Goal: Task Accomplishment & Management: Manage account settings

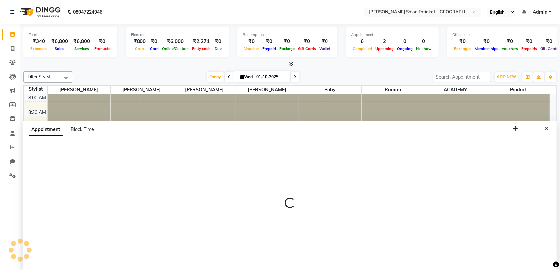
select select "89533"
select select "tentative"
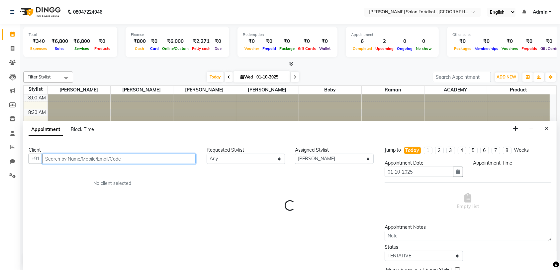
select select "750"
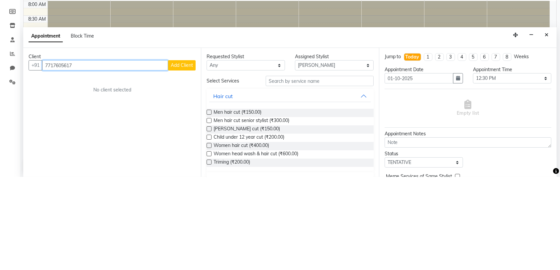
type input "7717605617"
click at [195, 160] on button "Add Client" at bounding box center [182, 159] width 28 height 10
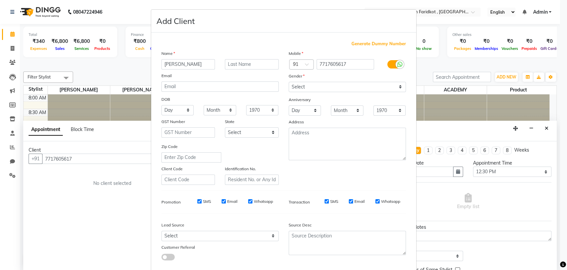
type input "[PERSON_NAME]"
click at [256, 64] on input "text" at bounding box center [252, 64] width 54 height 10
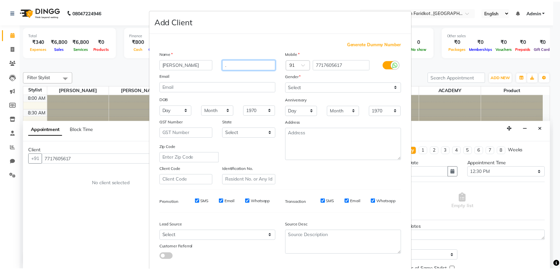
scroll to position [35, 0]
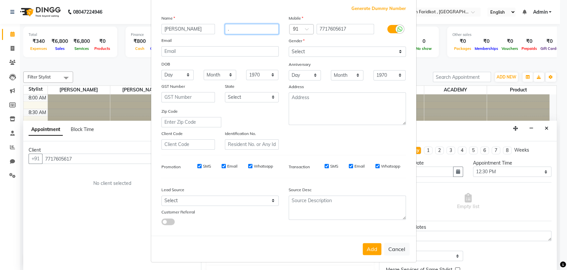
type input "."
click at [362, 50] on select "Select [DEMOGRAPHIC_DATA] [DEMOGRAPHIC_DATA] Other Prefer Not To Say" at bounding box center [347, 52] width 117 height 10
select select "[DEMOGRAPHIC_DATA]"
click at [289, 47] on select "Select [DEMOGRAPHIC_DATA] [DEMOGRAPHIC_DATA] Other Prefer Not To Say" at bounding box center [347, 52] width 117 height 10
click at [367, 243] on button "Add" at bounding box center [372, 249] width 19 height 12
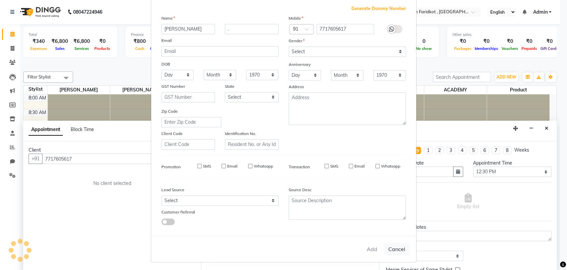
select select
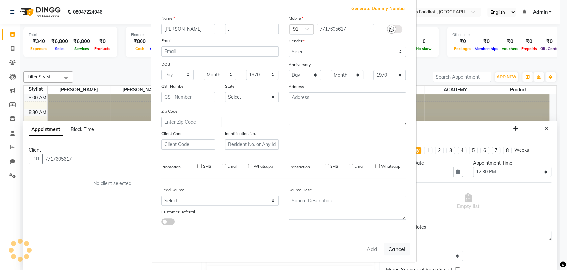
select select
checkbox input "false"
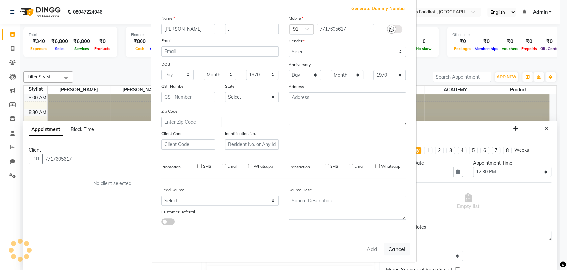
checkbox input "false"
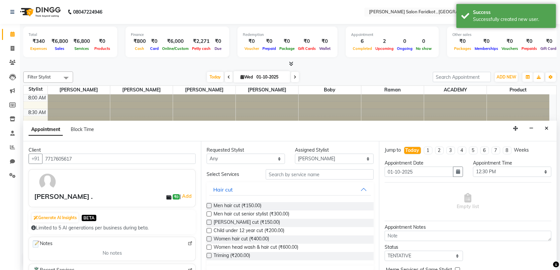
click at [290, 203] on div "Men hair cut (₹150.00)" at bounding box center [290, 206] width 167 height 8
click at [244, 203] on span "Men hair cut (₹150.00)" at bounding box center [238, 206] width 48 height 8
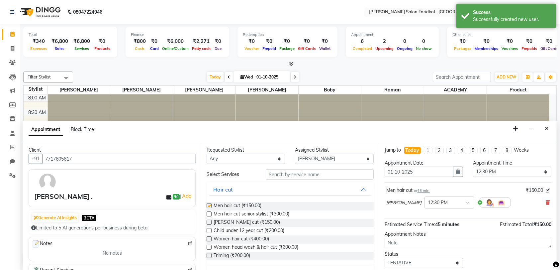
checkbox input "false"
click at [274, 218] on span "Men hair cut senior stylist (₹300.00)" at bounding box center [252, 214] width 76 height 8
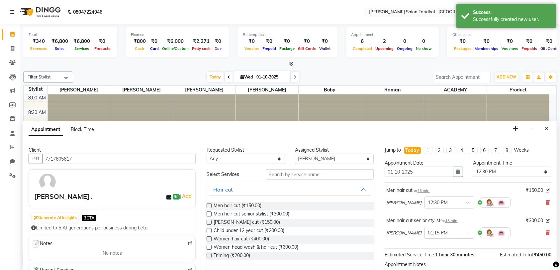
click at [288, 213] on span "Men hair cut senior stylist (₹300.00)" at bounding box center [252, 214] width 76 height 8
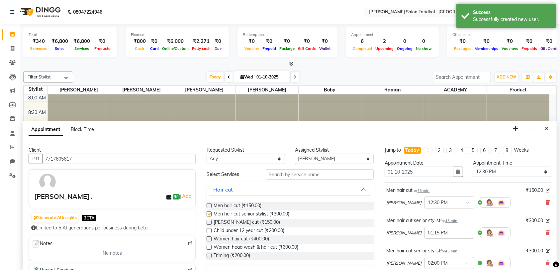
checkbox input "false"
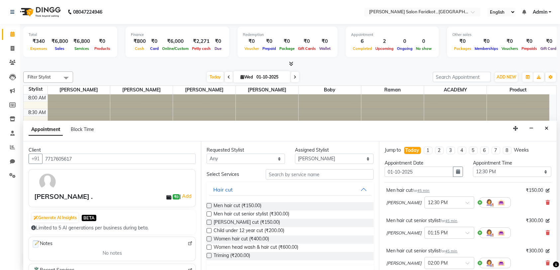
click at [546, 201] on icon at bounding box center [548, 202] width 4 height 5
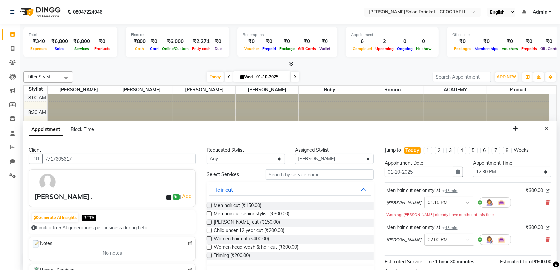
click at [546, 238] on icon at bounding box center [548, 239] width 4 height 5
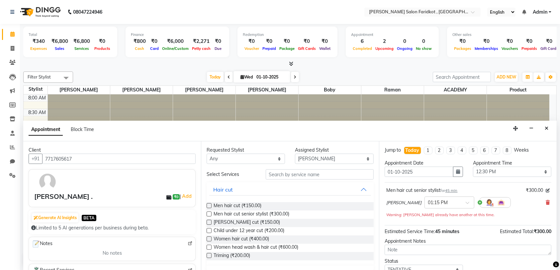
scroll to position [46, 0]
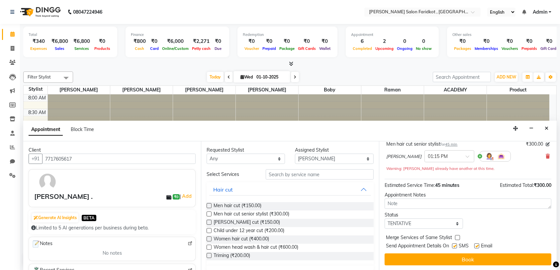
click at [500, 256] on button "Book" at bounding box center [468, 259] width 167 height 12
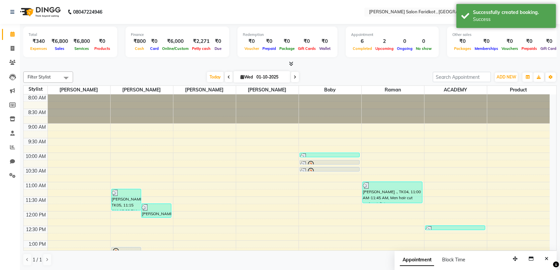
scroll to position [88, 0]
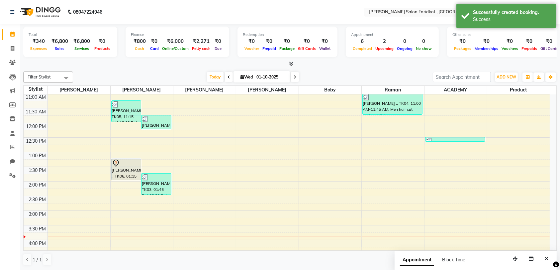
click at [122, 170] on div "[PERSON_NAME] ., TK06, 01:15 PM-02:00 PM, Men hair cut senior stylist" at bounding box center [127, 169] width 30 height 21
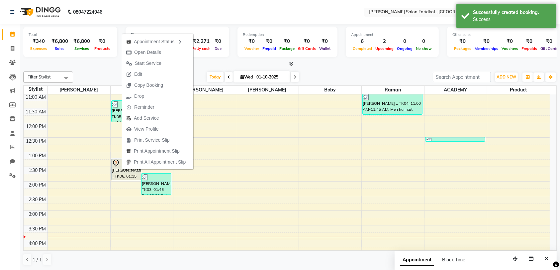
click at [167, 62] on button "Start Service" at bounding box center [157, 63] width 71 height 11
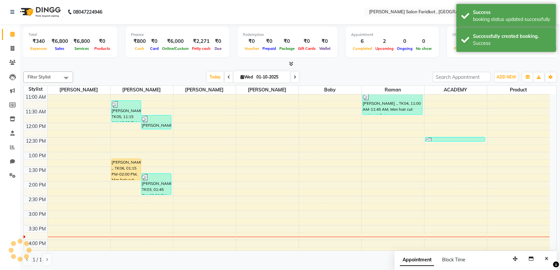
click at [133, 168] on div "[PERSON_NAME] ., TK06, 01:15 PM-02:00 PM, Men hair cut senior stylist" at bounding box center [127, 169] width 30 height 21
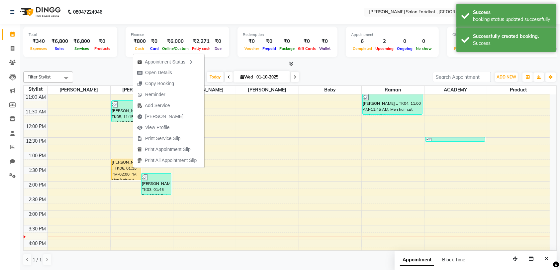
click at [165, 113] on span "[PERSON_NAME]" at bounding box center [164, 116] width 38 height 7
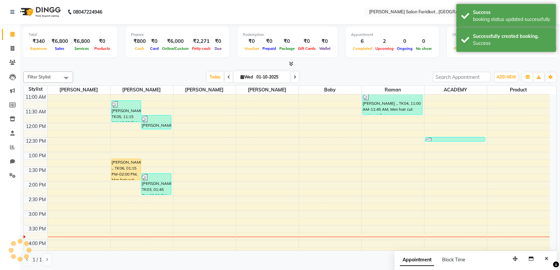
select select "service"
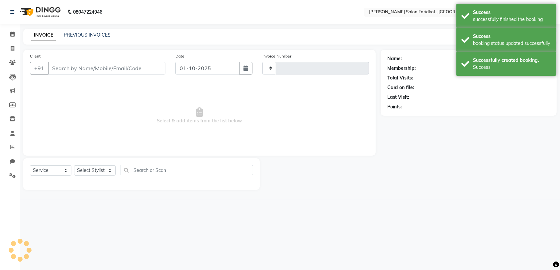
type input "0315"
select select "8789"
type input "7717605617"
select select "89533"
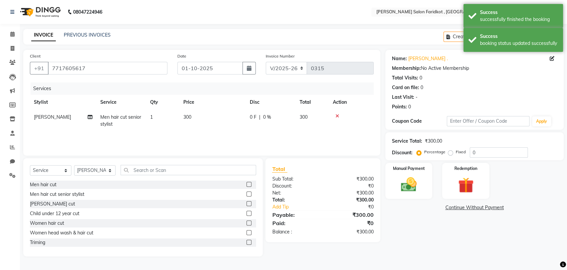
click at [418, 178] on img at bounding box center [408, 185] width 25 height 18
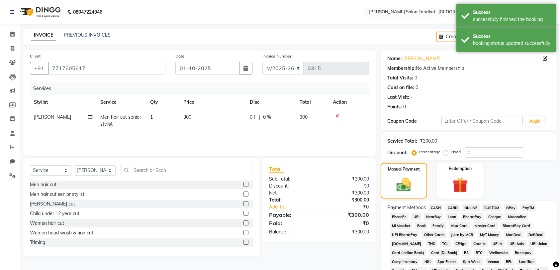
click at [530, 207] on span "PayTM" at bounding box center [529, 208] width 16 height 8
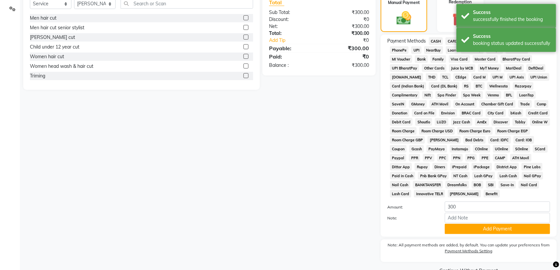
scroll to position [182, 0]
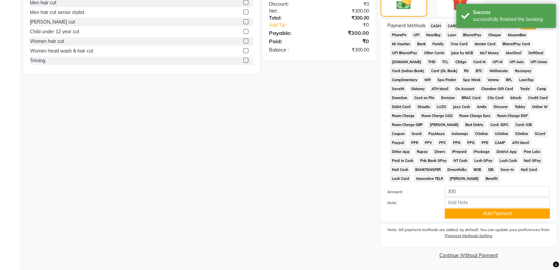
click at [526, 213] on button "Add Payment" at bounding box center [497, 213] width 105 height 10
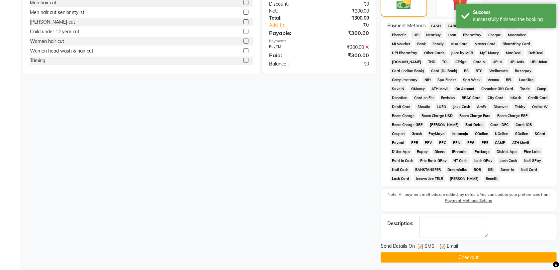
click at [436, 254] on button "Checkout" at bounding box center [469, 257] width 176 height 10
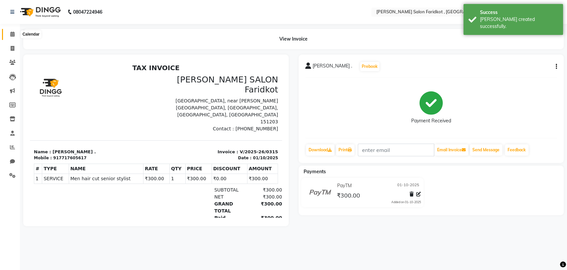
click at [14, 33] on icon at bounding box center [12, 34] width 4 height 5
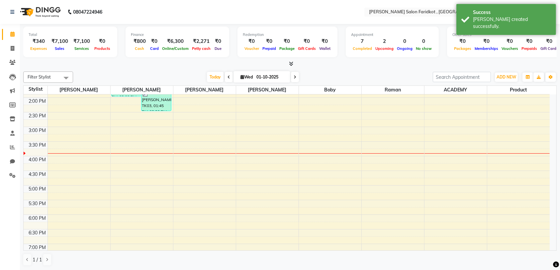
scroll to position [179, 0]
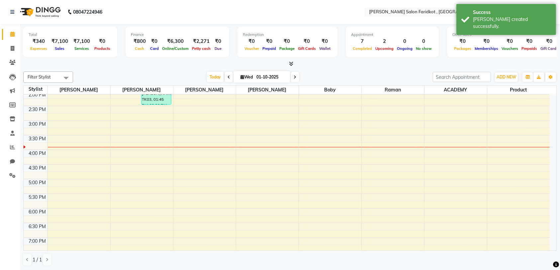
click at [140, 152] on td at bounding box center [299, 153] width 503 height 7
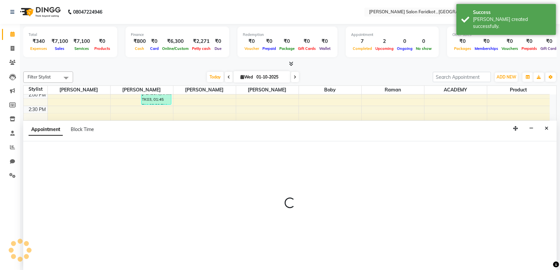
select select "89533"
select select "930"
select select "tentative"
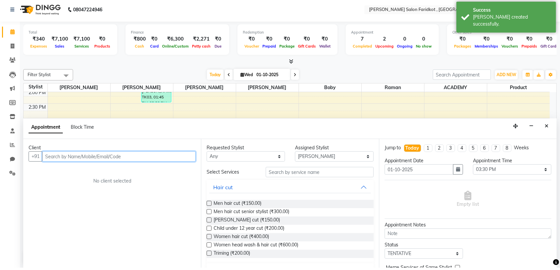
scroll to position [0, 0]
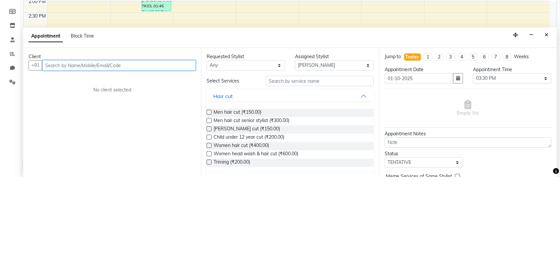
click at [98, 161] on input "text" at bounding box center [119, 159] width 154 height 10
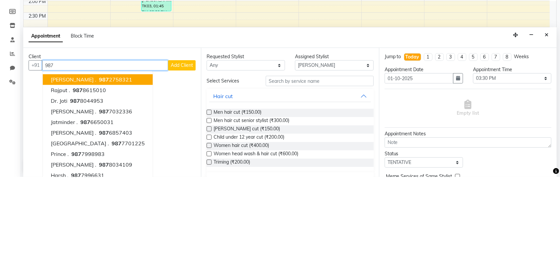
click at [104, 175] on ngb-highlight "[PHONE_NUMBER]" at bounding box center [115, 173] width 35 height 7
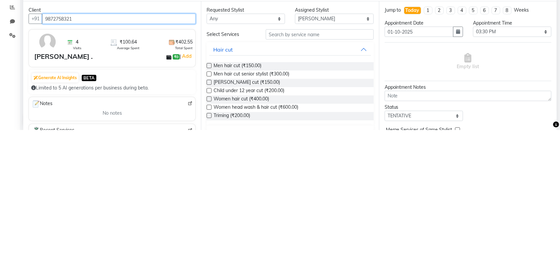
type input "9872758321"
drag, startPoint x: 245, startPoint y: 203, endPoint x: 245, endPoint y: 63, distance: 140.3
click at [245, 63] on div "Total ₹340 Expenses ₹7,100 Sales ₹7,100 Services ₹0 Products Finance ₹800 Cash …" at bounding box center [290, 147] width 541 height 246
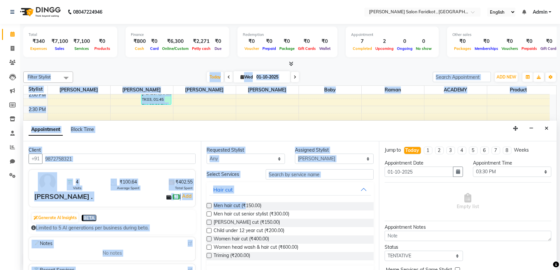
click at [217, 121] on div "Appointment Block Time" at bounding box center [290, 131] width 534 height 21
click at [237, 222] on span "[PERSON_NAME] cut (₹150.00)" at bounding box center [247, 223] width 66 height 8
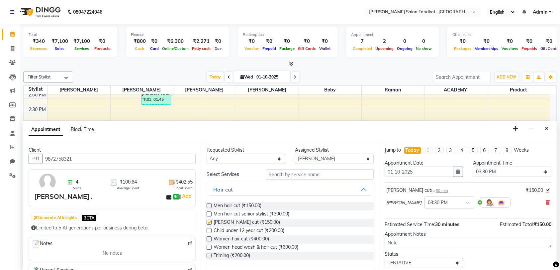
checkbox input "false"
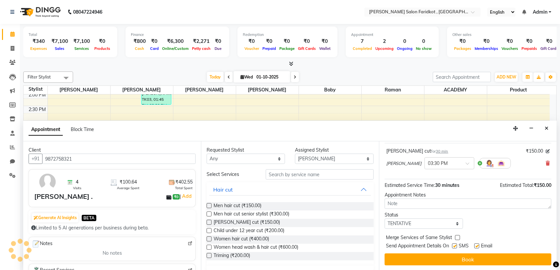
click at [455, 255] on button "Book" at bounding box center [468, 259] width 167 height 12
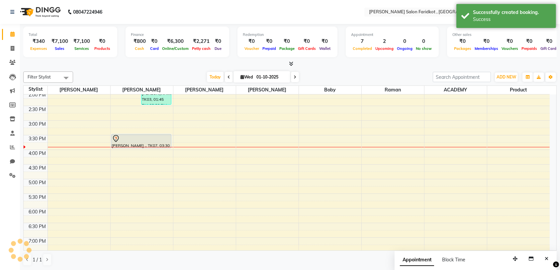
scroll to position [0, 0]
click at [144, 137] on div at bounding box center [141, 139] width 59 height 8
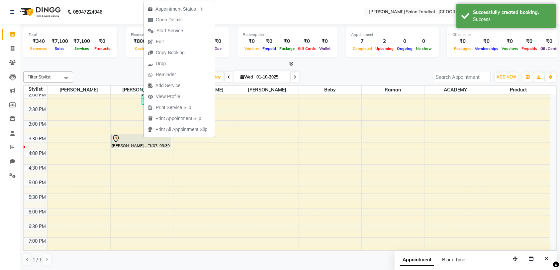
click at [163, 33] on span "Start Service" at bounding box center [170, 30] width 27 height 7
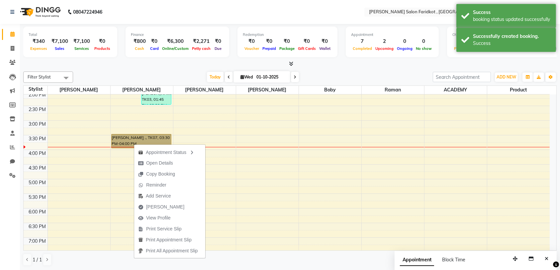
click at [164, 210] on span "[PERSON_NAME]" at bounding box center [165, 206] width 38 height 7
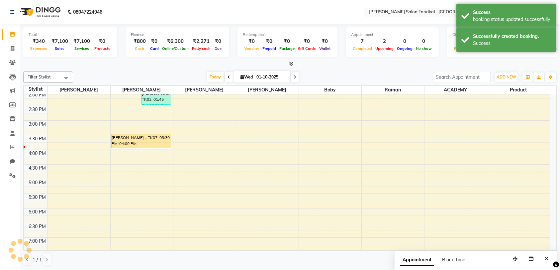
select select "service"
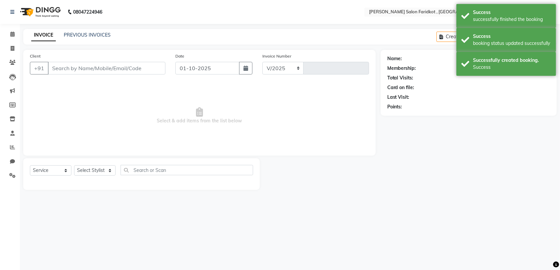
select select "8789"
type input "0316"
type input "9872758321"
select select "89533"
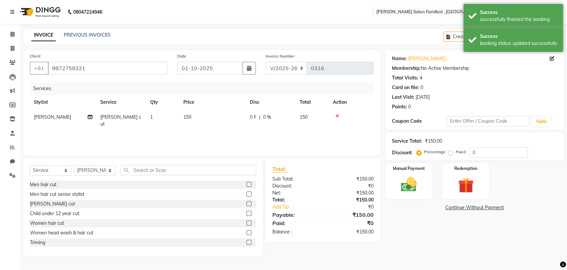
click at [415, 189] on img at bounding box center [408, 185] width 25 height 18
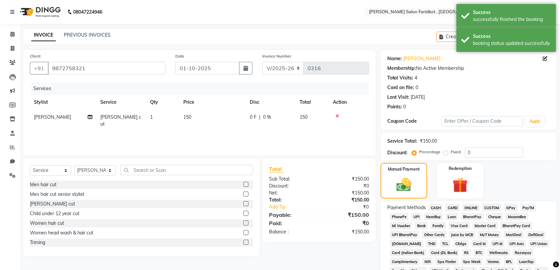
click at [529, 207] on span "PayTM" at bounding box center [529, 208] width 16 height 8
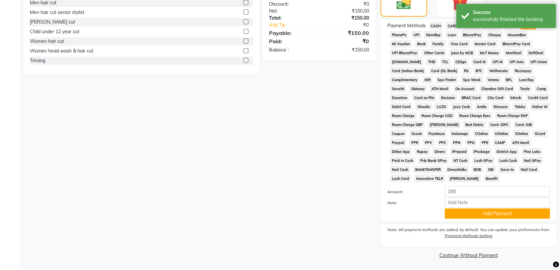
click at [470, 212] on button "Add Payment" at bounding box center [497, 213] width 105 height 10
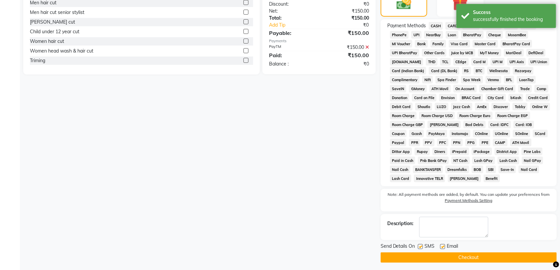
click at [436, 256] on button "Checkout" at bounding box center [469, 257] width 176 height 10
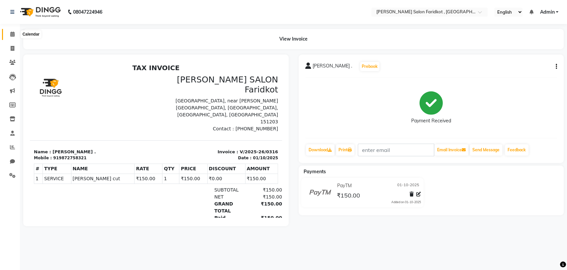
click at [13, 31] on span at bounding box center [13, 35] width 12 height 8
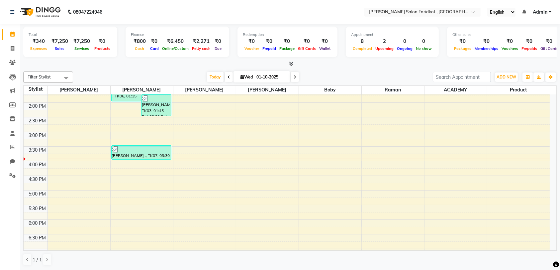
scroll to position [177, 0]
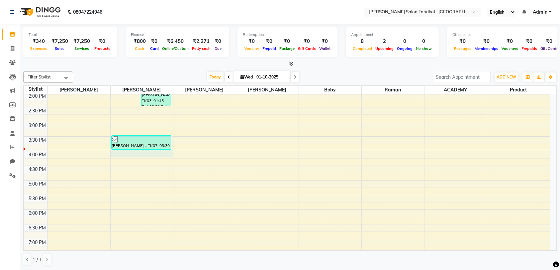
click at [157, 154] on div "8:00 AM 8:30 AM 9:00 AM 9:30 AM 10:00 AM 10:30 AM 11:00 AM 11:30 AM 12:00 PM 12…" at bounding box center [287, 107] width 527 height 380
select select "89533"
select select "tentative"
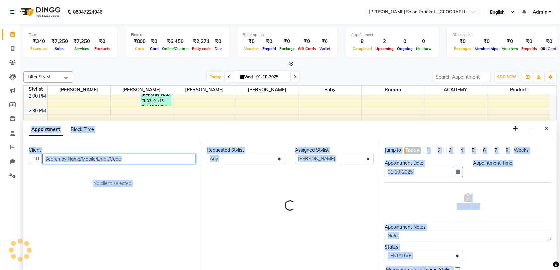
scroll to position [0, 0]
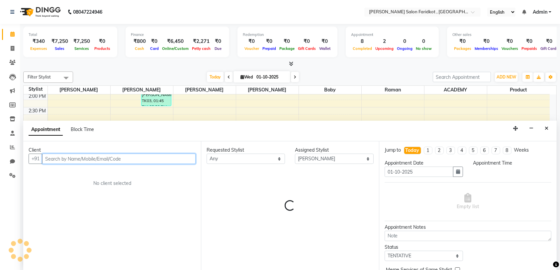
select select "960"
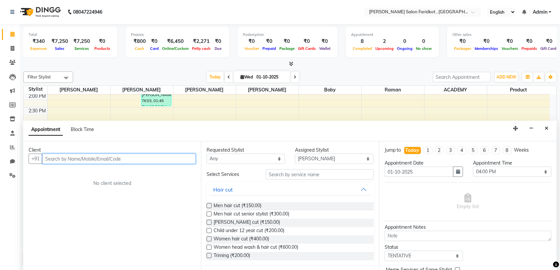
click at [157, 156] on input "text" at bounding box center [119, 159] width 154 height 10
click at [102, 160] on input "text" at bounding box center [119, 159] width 154 height 10
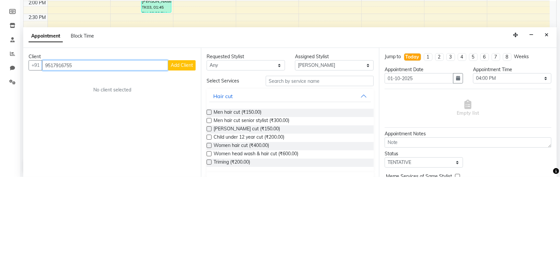
type input "9517916755"
click at [176, 66] on div "Total ₹340 Expenses ₹7,250 Sales ₹7,250 Services ₹0 Products Finance ₹800 Cash …" at bounding box center [290, 147] width 541 height 246
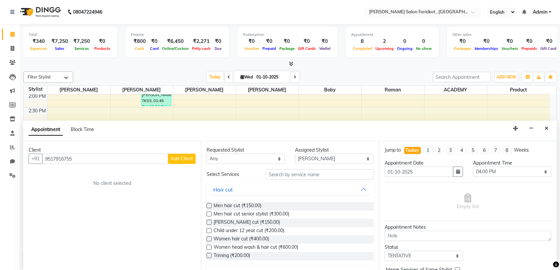
click at [184, 157] on span "Add Client" at bounding box center [182, 159] width 22 height 6
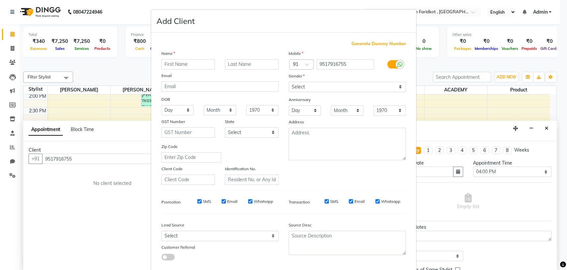
click at [187, 61] on input "text" at bounding box center [189, 64] width 54 height 10
click at [187, 65] on input "text" at bounding box center [189, 64] width 54 height 10
click at [183, 64] on input "text" at bounding box center [189, 64] width 54 height 10
type input "Harmaan"
click at [262, 62] on input "text" at bounding box center [252, 64] width 54 height 10
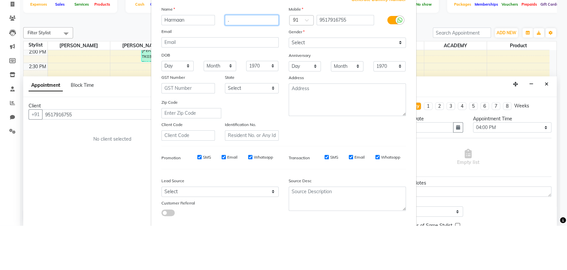
type input "."
click at [368, 82] on select "Select [DEMOGRAPHIC_DATA] [DEMOGRAPHIC_DATA] Other Prefer Not To Say" at bounding box center [347, 87] width 117 height 10
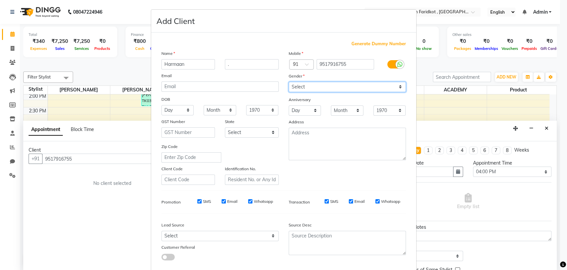
select select "[DEMOGRAPHIC_DATA]"
click at [289, 82] on select "Select [DEMOGRAPHIC_DATA] [DEMOGRAPHIC_DATA] Other Prefer Not To Say" at bounding box center [347, 87] width 117 height 10
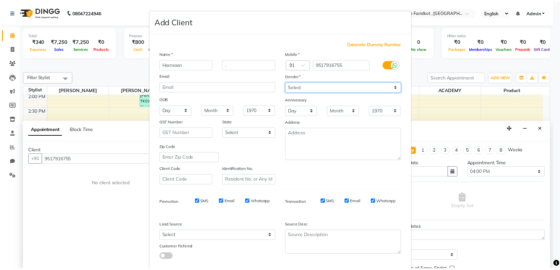
scroll to position [35, 0]
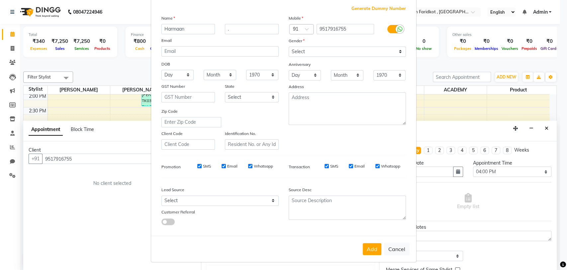
click at [371, 245] on button "Add" at bounding box center [372, 249] width 19 height 12
select select
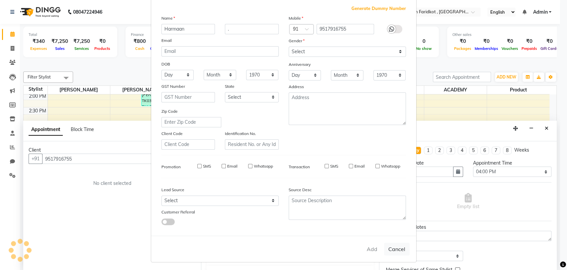
select select
checkbox input "false"
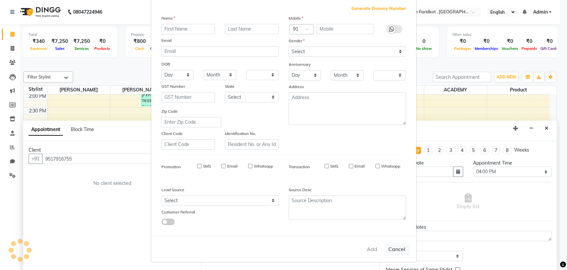
checkbox input "false"
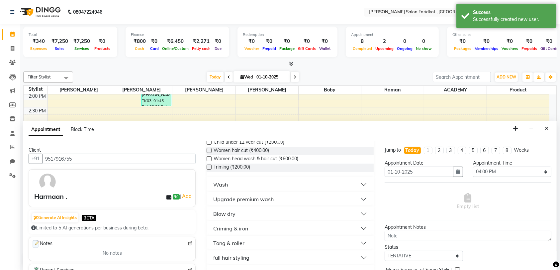
scroll to position [44, 0]
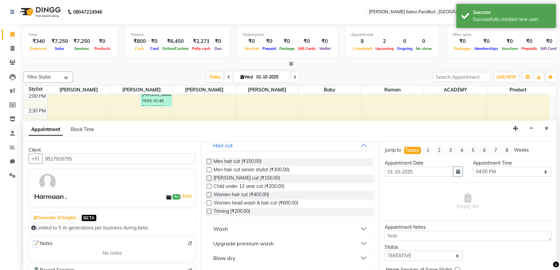
click at [274, 161] on div "Men hair cut (₹150.00)" at bounding box center [290, 162] width 167 height 8
click at [255, 161] on span "Men hair cut (₹150.00)" at bounding box center [238, 162] width 48 height 8
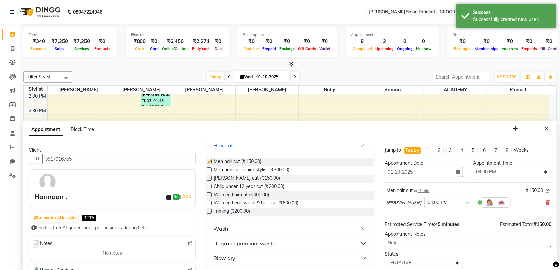
checkbox input "false"
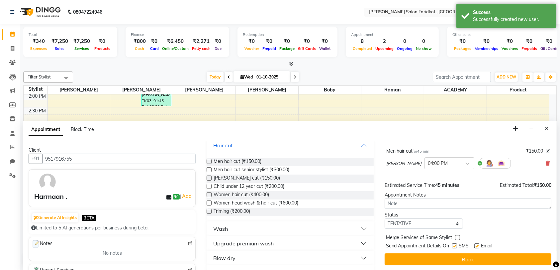
click at [462, 259] on button "Book" at bounding box center [468, 259] width 167 height 12
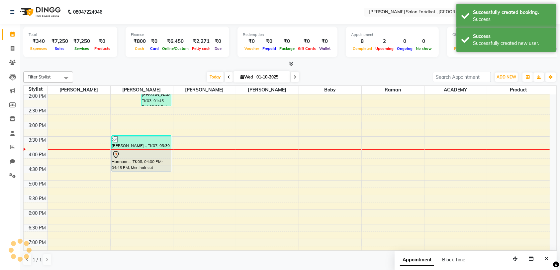
scroll to position [0, 0]
click at [152, 164] on div "Harmaan ., TK08, 04:00 PM-04:45 PM, Men hair cut" at bounding box center [142, 160] width 60 height 21
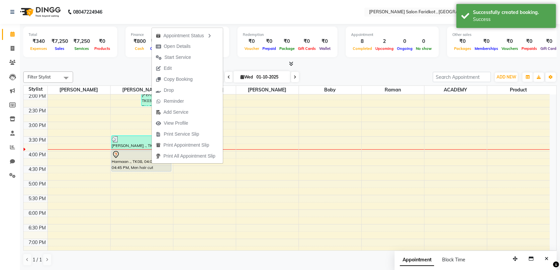
click at [196, 58] on button "Start Service" at bounding box center [187, 57] width 71 height 11
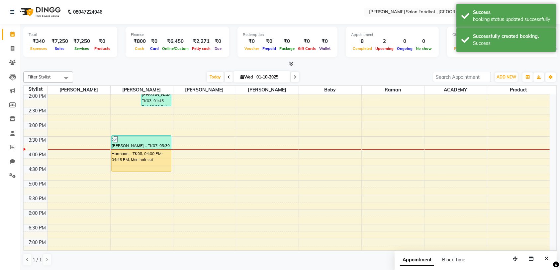
click at [139, 164] on div "Harmaan ., TK08, 04:00 PM-04:45 PM, Men hair cut" at bounding box center [142, 160] width 60 height 21
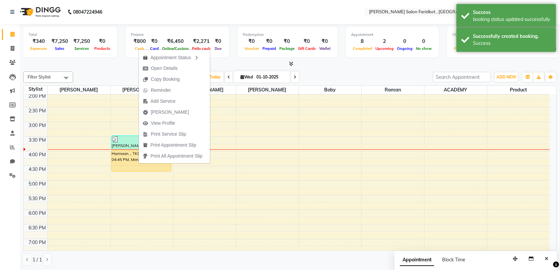
click at [155, 113] on span "[PERSON_NAME]" at bounding box center [170, 112] width 38 height 7
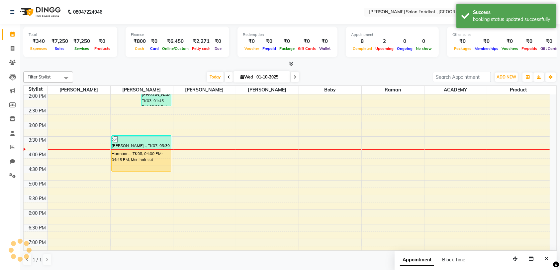
select select "service"
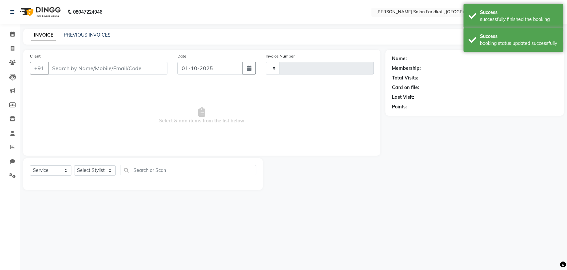
type input "0317"
select select "8789"
type input "9517916755"
select select "89533"
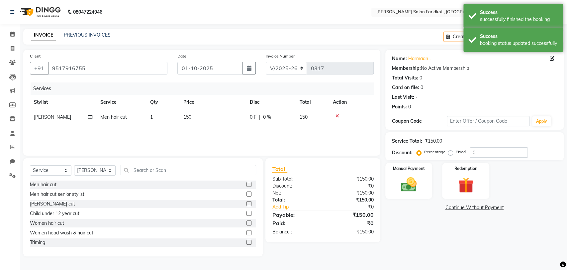
click at [396, 184] on img at bounding box center [408, 185] width 25 height 18
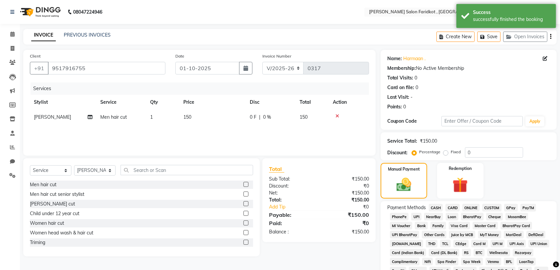
click at [438, 206] on span "CASH" at bounding box center [436, 208] width 14 height 8
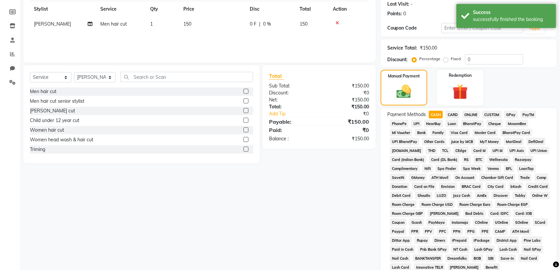
scroll to position [182, 0]
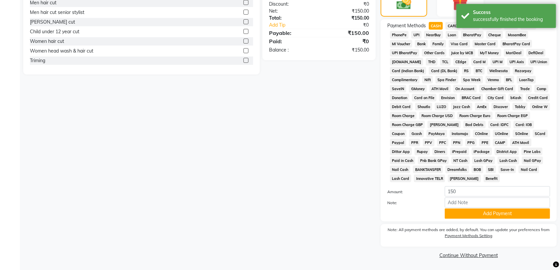
click at [464, 212] on button "Add Payment" at bounding box center [497, 213] width 105 height 10
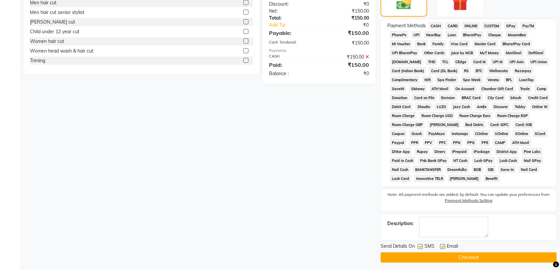
click at [458, 255] on button "Checkout" at bounding box center [469, 257] width 176 height 10
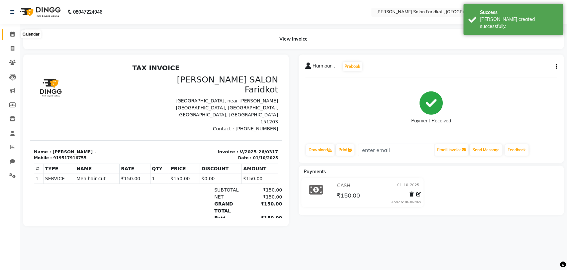
click at [15, 33] on span at bounding box center [13, 35] width 12 height 8
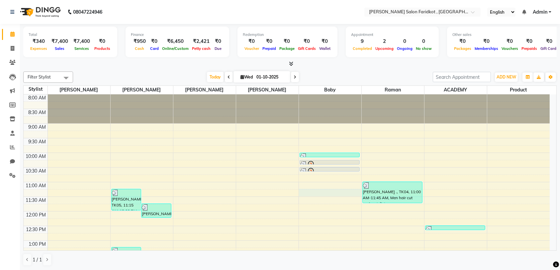
select select "89536"
select select "675"
select select "tentative"
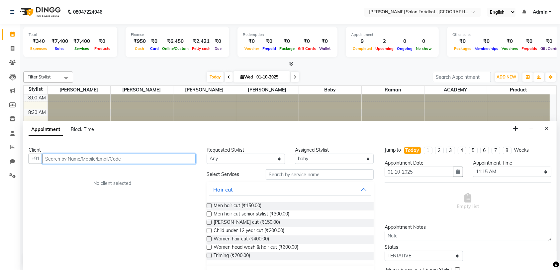
click at [174, 156] on input "text" at bounding box center [119, 159] width 154 height 10
click at [139, 159] on input "text" at bounding box center [119, 159] width 154 height 10
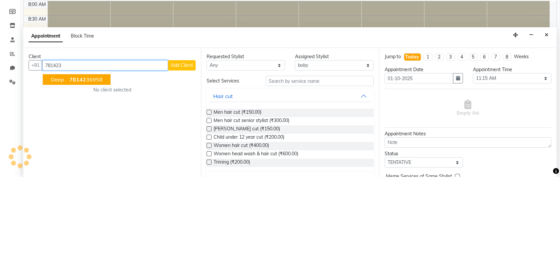
click at [99, 168] on button "Deep . 78142 36958" at bounding box center [77, 173] width 68 height 11
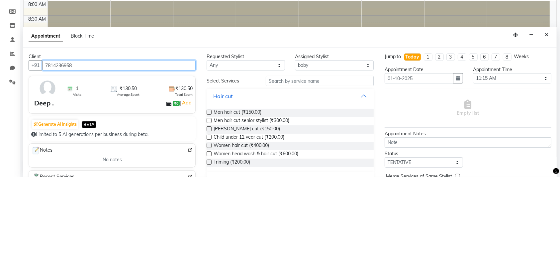
scroll to position [44, 0]
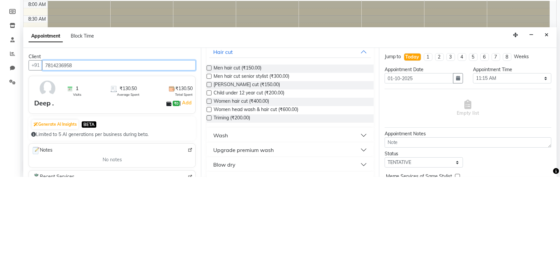
type input "7814236958"
drag, startPoint x: 234, startPoint y: 166, endPoint x: 234, endPoint y: 73, distance: 93.1
click at [234, 73] on div "Filter Stylist Select All ACADEMY [PERSON_NAME] [PERSON_NAME] Product raman Roh…" at bounding box center [290, 169] width 534 height 200
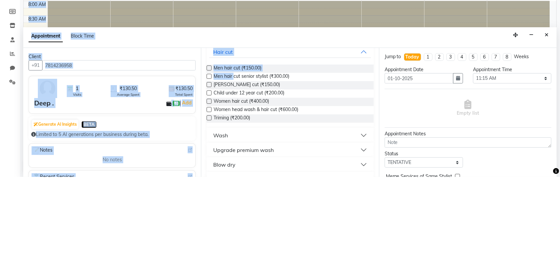
scroll to position [0, 0]
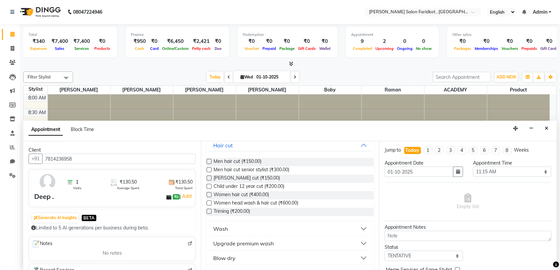
click at [246, 168] on span "Men hair cut senior stylist (₹300.00)" at bounding box center [252, 170] width 76 height 8
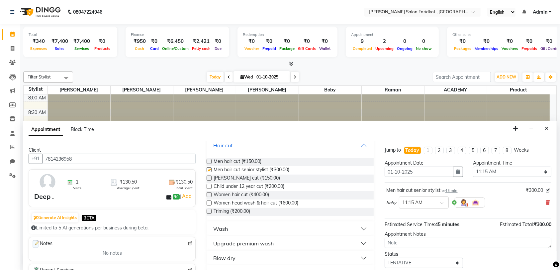
checkbox input "false"
click at [286, 242] on button "Upgrade premium wash" at bounding box center [290, 243] width 162 height 12
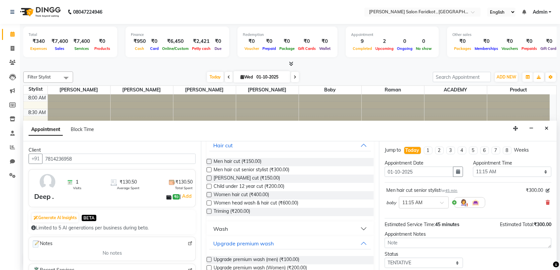
click at [281, 259] on span "Upgrade premium wash (men) (₹100.00)" at bounding box center [257, 260] width 86 height 8
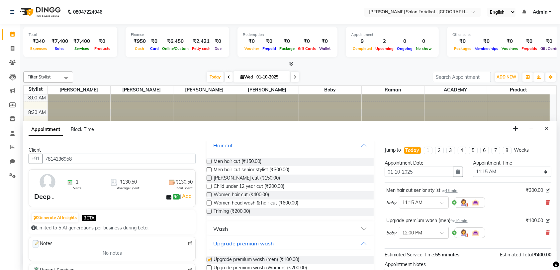
checkbox input "false"
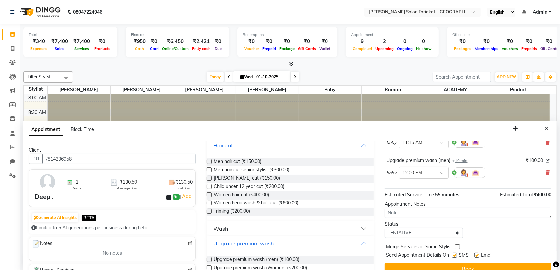
scroll to position [69, 0]
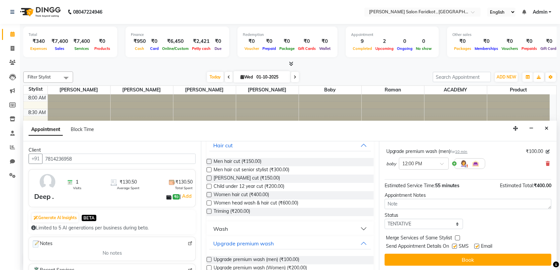
click at [454, 254] on button "Book" at bounding box center [468, 260] width 167 height 12
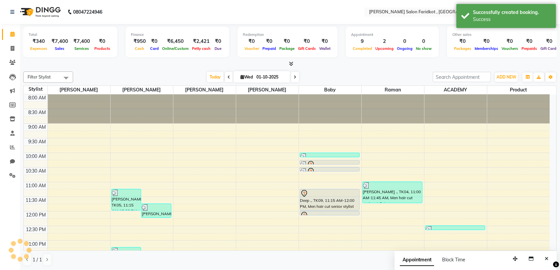
scroll to position [0, 0]
click at [316, 200] on div "Deep ., TK09, 11:15 AM-12:00 PM, Men hair cut senior stylist" at bounding box center [330, 199] width 60 height 21
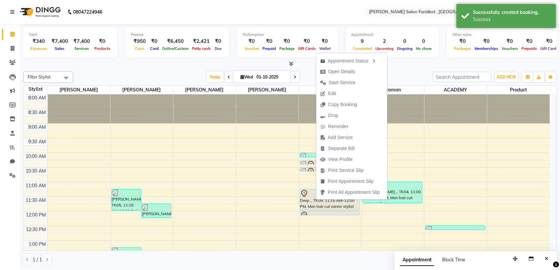
click at [323, 81] on icon "button" at bounding box center [323, 82] width 6 height 5
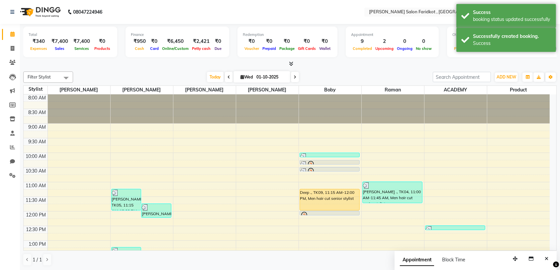
click at [322, 211] on link "Deep ., TK09, 12:00 PM-12:10 PM, Upgrade premium wash (men)" at bounding box center [330, 213] width 60 height 5
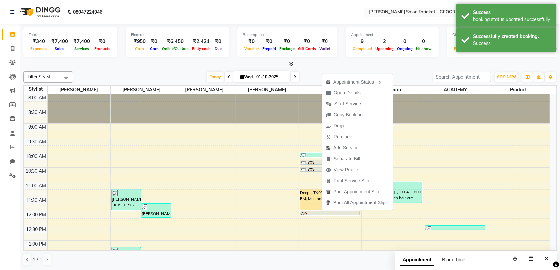
click at [339, 144] on span "Add Service" at bounding box center [346, 147] width 25 height 7
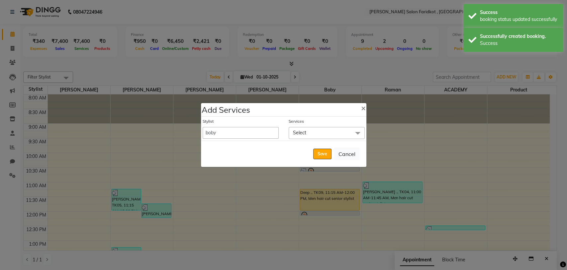
click at [325, 153] on button "Save" at bounding box center [322, 154] width 18 height 11
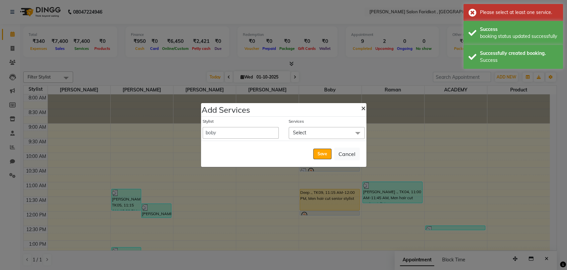
click at [363, 108] on span "×" at bounding box center [363, 108] width 5 height 10
select select "89926"
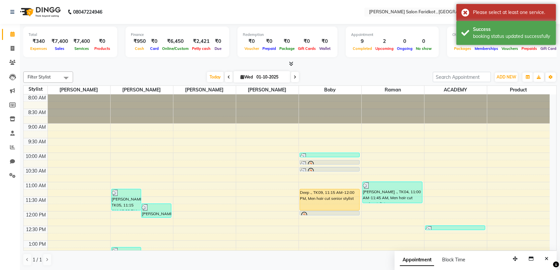
click at [330, 213] on div at bounding box center [330, 215] width 59 height 8
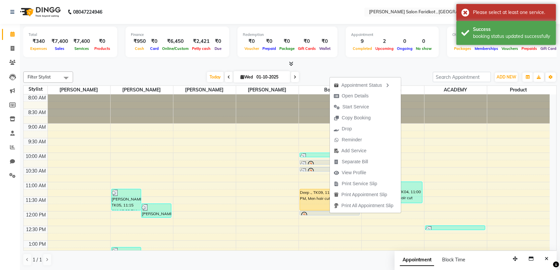
click at [341, 105] on span "Start Service" at bounding box center [351, 106] width 43 height 11
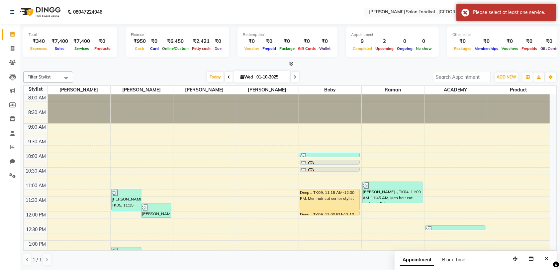
click at [328, 198] on div "Deep ., TK09, 11:15 AM-12:00 PM, Men hair cut senior stylist" at bounding box center [330, 199] width 60 height 21
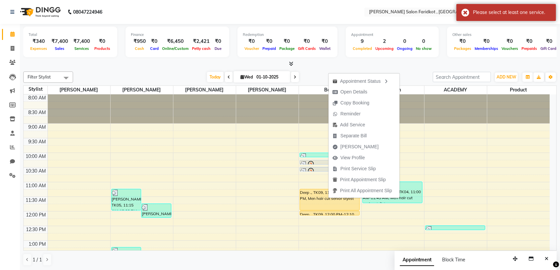
click at [352, 144] on span "[PERSON_NAME]" at bounding box center [360, 146] width 38 height 7
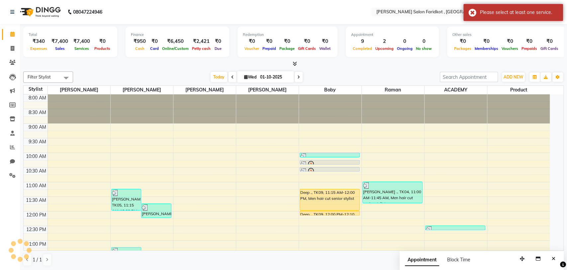
select select "8789"
select select "service"
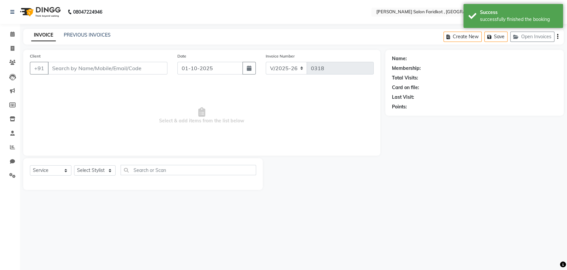
type input "7814236958"
select select "89536"
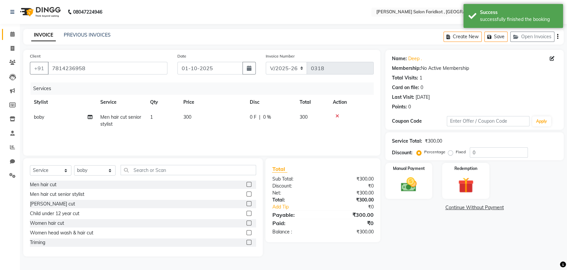
click at [12, 29] on link "Calendar" at bounding box center [10, 34] width 16 height 11
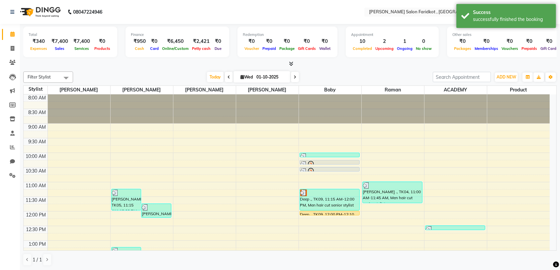
click at [314, 213] on div "Deep ., TK09, 12:00 PM-12:10 PM, Upgrade premium wash (men)" at bounding box center [330, 213] width 60 height 4
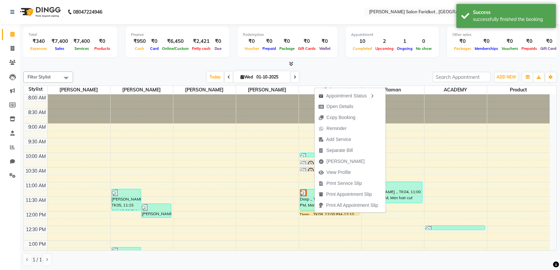
click at [332, 158] on span "[PERSON_NAME]" at bounding box center [346, 161] width 38 height 7
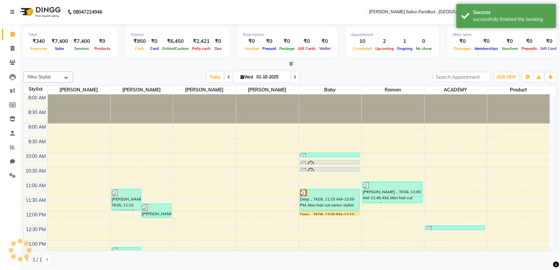
select select "8789"
select select "service"
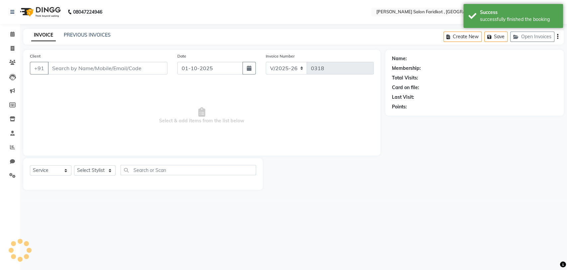
type input "7814236958"
select select "89536"
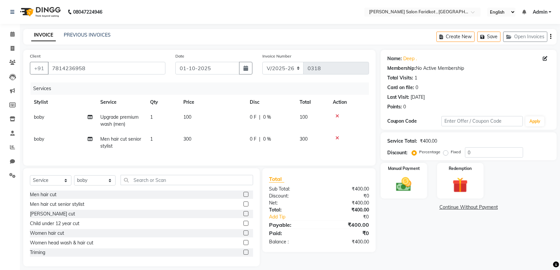
scroll to position [13, 0]
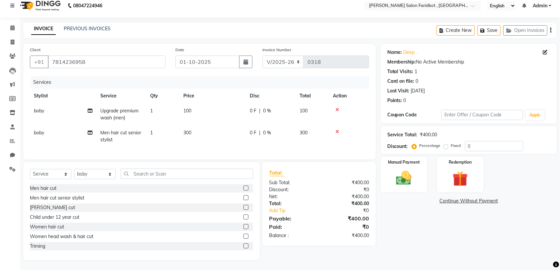
click at [397, 169] on img at bounding box center [404, 178] width 25 height 18
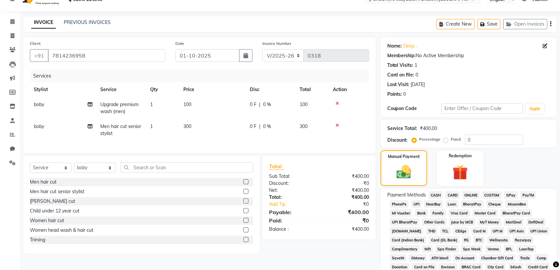
click at [527, 195] on span "PayTM" at bounding box center [529, 195] width 16 height 8
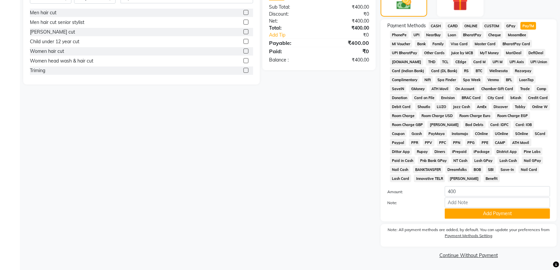
click at [503, 211] on button "Add Payment" at bounding box center [497, 213] width 105 height 10
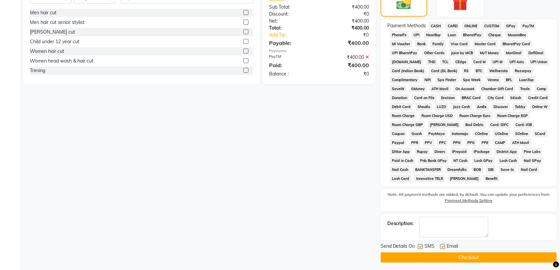
scroll to position [184, 0]
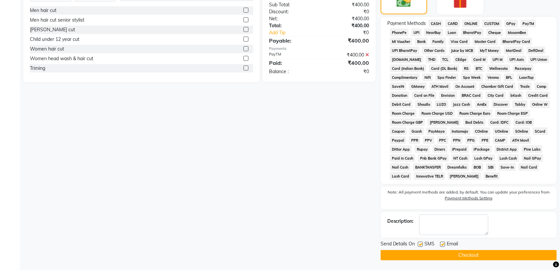
click at [499, 254] on button "Checkout" at bounding box center [469, 255] width 176 height 10
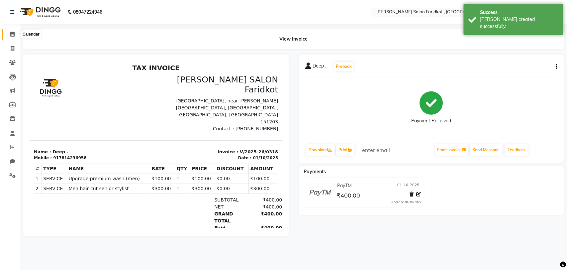
click at [11, 34] on icon at bounding box center [12, 34] width 4 height 5
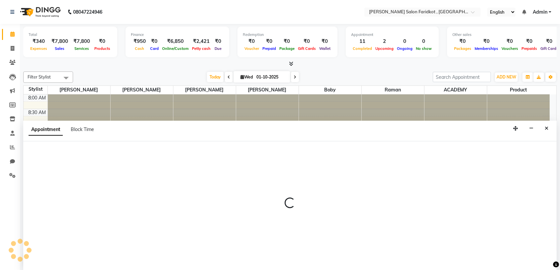
select select "89536"
select select "tentative"
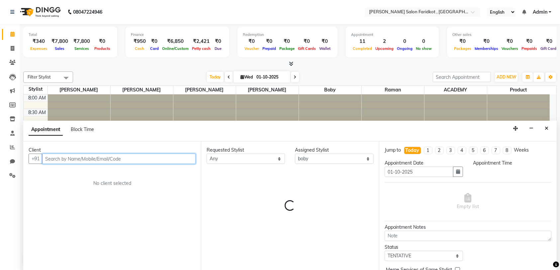
select select "570"
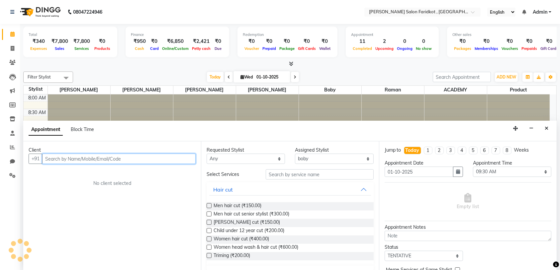
click at [120, 154] on input "text" at bounding box center [119, 159] width 154 height 10
click at [140, 156] on input "text" at bounding box center [119, 159] width 154 height 10
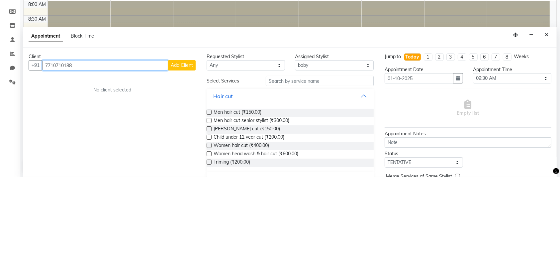
type input "7710710188"
drag, startPoint x: 179, startPoint y: 155, endPoint x: 179, endPoint y: 62, distance: 93.4
click at [179, 62] on div "Total ₹340 Expenses ₹7,800 Sales ₹7,800 Services ₹0 Products Finance ₹950 Cash …" at bounding box center [290, 147] width 541 height 246
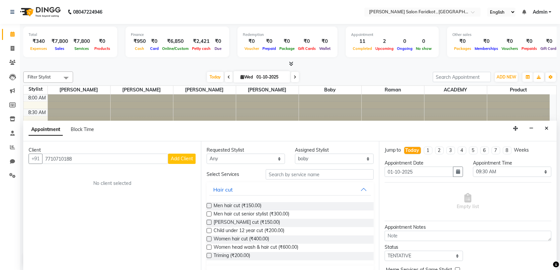
click at [186, 156] on span "Add Client" at bounding box center [182, 159] width 22 height 6
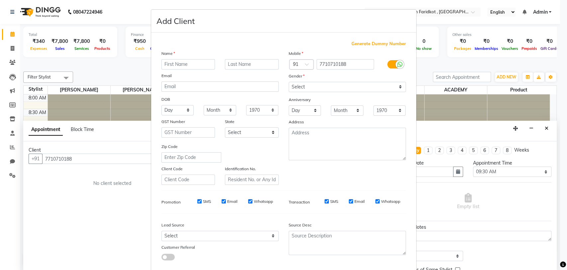
click at [199, 66] on input "text" at bounding box center [189, 64] width 54 height 10
type input "Yuvraj"
click at [241, 63] on input "text" at bounding box center [252, 64] width 54 height 10
type input "."
click at [313, 84] on select "Select [DEMOGRAPHIC_DATA] [DEMOGRAPHIC_DATA] Other Prefer Not To Say" at bounding box center [347, 87] width 117 height 10
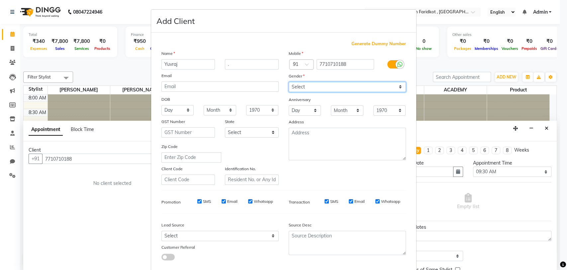
select select "[DEMOGRAPHIC_DATA]"
click at [289, 82] on select "Select [DEMOGRAPHIC_DATA] [DEMOGRAPHIC_DATA] Other Prefer Not To Say" at bounding box center [347, 87] width 117 height 10
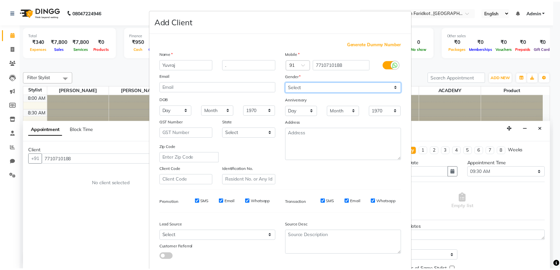
scroll to position [35, 0]
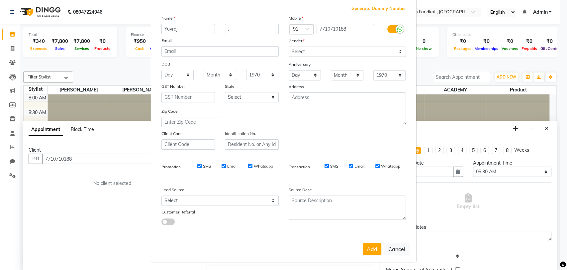
click at [369, 247] on button "Add" at bounding box center [372, 249] width 19 height 12
select select
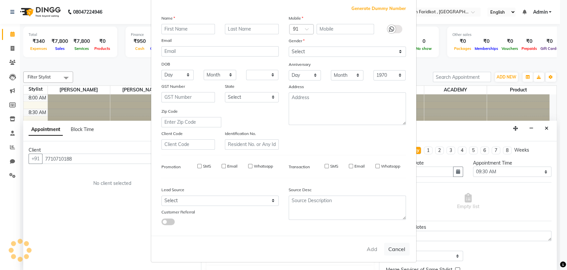
select select
checkbox input "false"
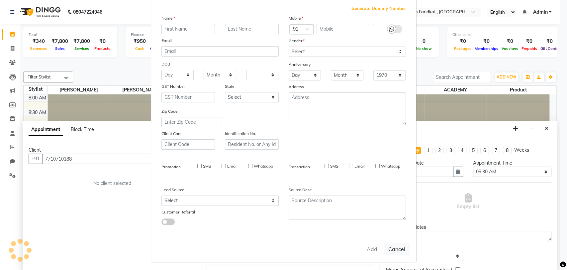
checkbox input "false"
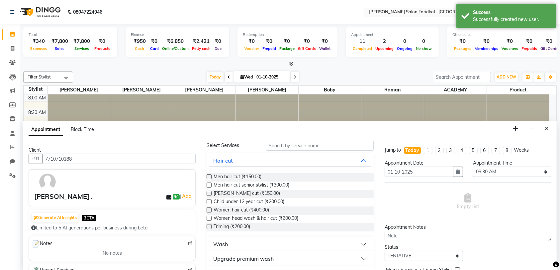
scroll to position [0, 0]
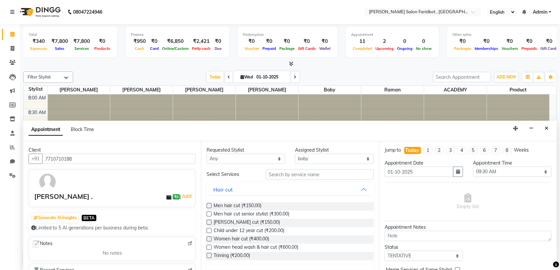
click at [285, 211] on span "Men hair cut senior stylist (₹300.00)" at bounding box center [252, 214] width 76 height 8
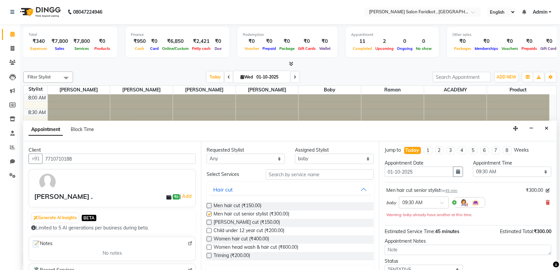
checkbox input "false"
click at [266, 238] on span "Women hair cut (₹400.00)" at bounding box center [242, 239] width 56 height 8
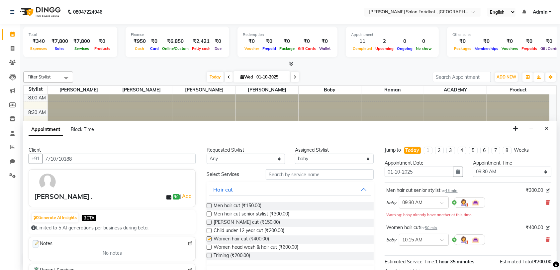
checkbox input "false"
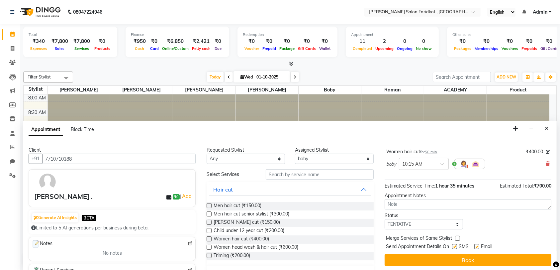
scroll to position [76, 0]
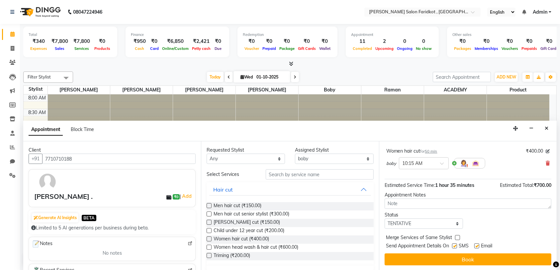
click at [469, 258] on button "Book" at bounding box center [468, 259] width 167 height 12
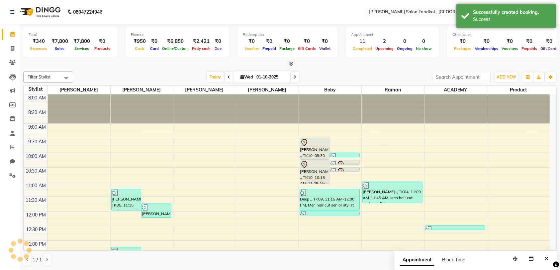
scroll to position [0, 0]
click at [321, 176] on div "[PERSON_NAME] ., TK10, 10:15 AM-11:05 AM, Women hair cut" at bounding box center [315, 171] width 30 height 23
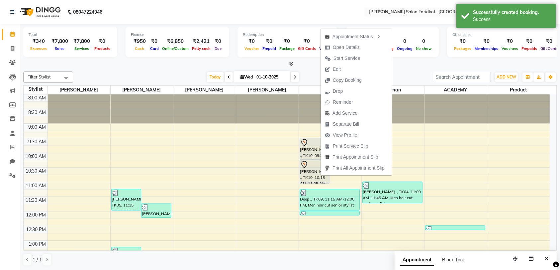
click at [341, 58] on span "Start Service" at bounding box center [347, 58] width 27 height 7
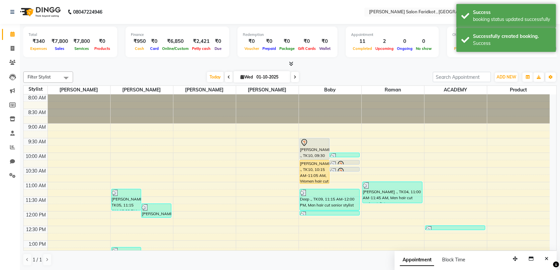
click at [318, 166] on div "[PERSON_NAME] ., TK10, 10:15 AM-11:05 AM, Women hair cut" at bounding box center [315, 171] width 30 height 23
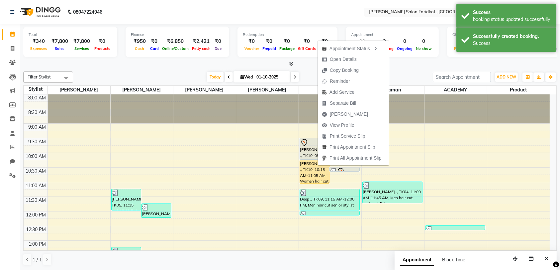
click at [346, 112] on span "[PERSON_NAME]" at bounding box center [349, 114] width 38 height 7
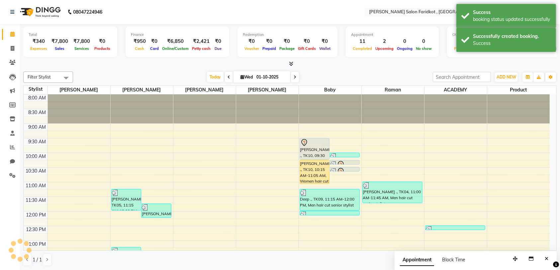
select select "service"
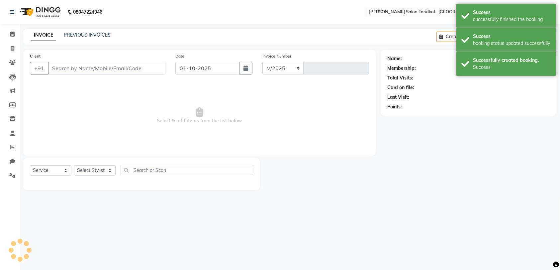
select select "8789"
type input "0319"
type input "7710710188"
select select "89536"
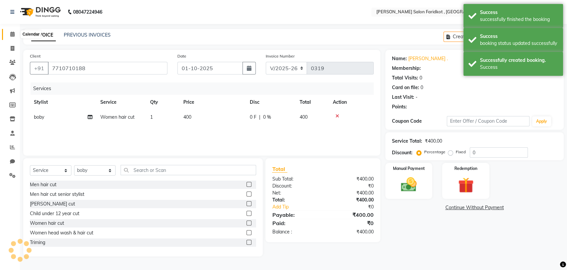
click at [13, 32] on icon at bounding box center [12, 34] width 4 height 5
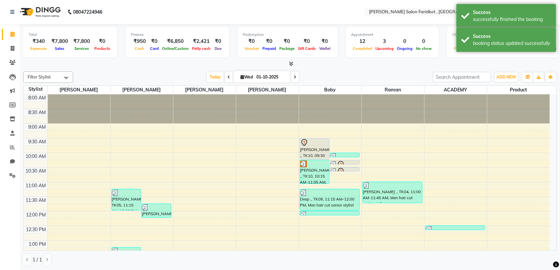
click at [307, 147] on div "[PERSON_NAME] ., TK10, 09:30 AM-10:15 AM, Men hair cut senior stylist" at bounding box center [315, 148] width 30 height 21
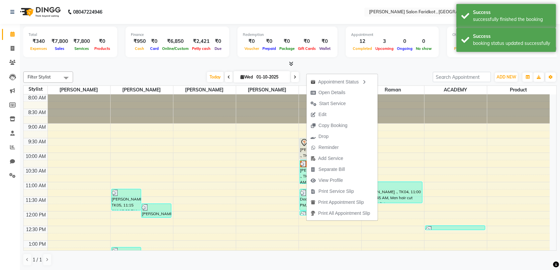
click at [323, 102] on span "Start Service" at bounding box center [332, 103] width 27 height 7
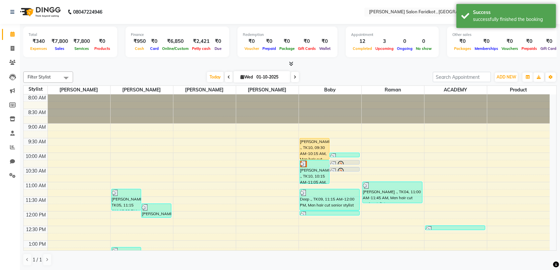
click at [313, 145] on div "[PERSON_NAME] ., TK10, 09:30 AM-10:15 AM, Men hair cut senior stylist" at bounding box center [315, 148] width 30 height 21
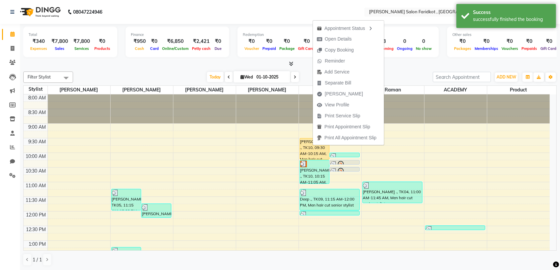
click at [332, 93] on span "[PERSON_NAME]" at bounding box center [344, 93] width 38 height 7
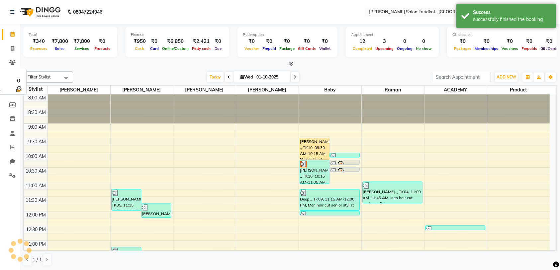
select select "service"
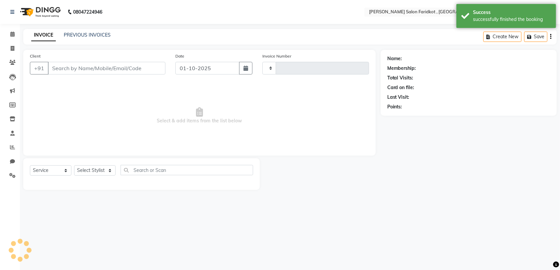
type input "0319"
select select "8789"
type input "7710710188"
select select "89536"
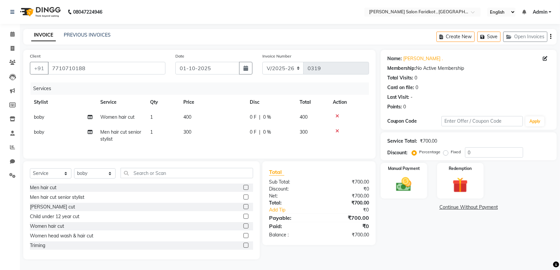
click at [413, 178] on img at bounding box center [404, 185] width 25 height 18
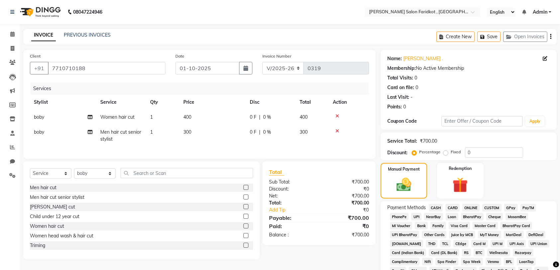
click at [529, 207] on span "PayTM" at bounding box center [529, 208] width 16 height 8
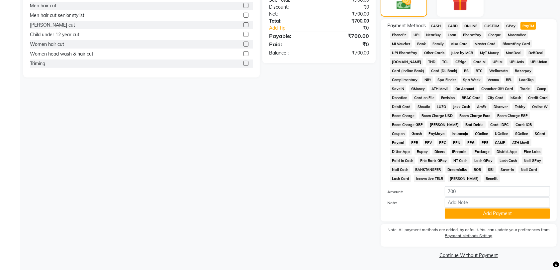
click at [498, 211] on button "Add Payment" at bounding box center [497, 213] width 105 height 10
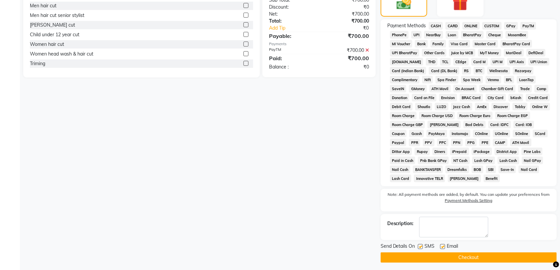
click at [487, 254] on button "Checkout" at bounding box center [469, 257] width 176 height 10
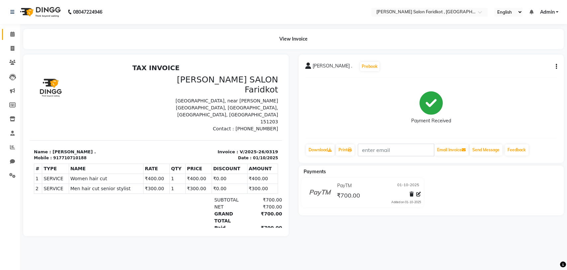
click at [12, 34] on icon at bounding box center [12, 34] width 4 height 5
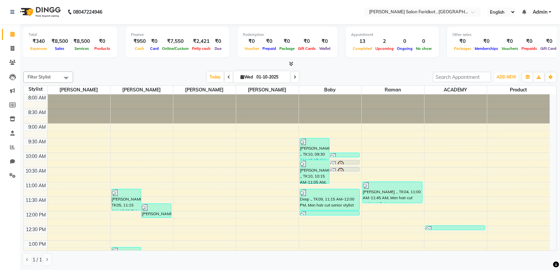
click at [510, 78] on span "ADD NEW" at bounding box center [507, 76] width 20 height 5
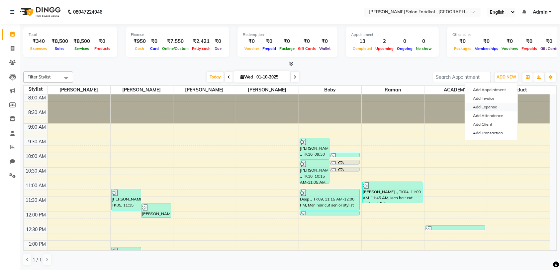
click at [495, 108] on link "Add Expense" at bounding box center [491, 107] width 53 height 9
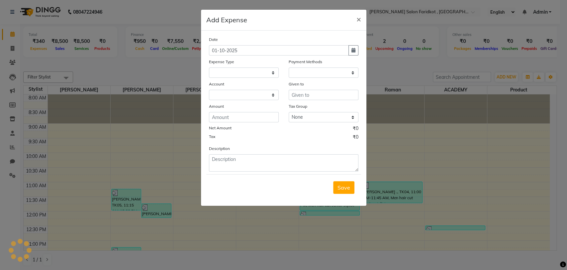
select select "1"
select select "8097"
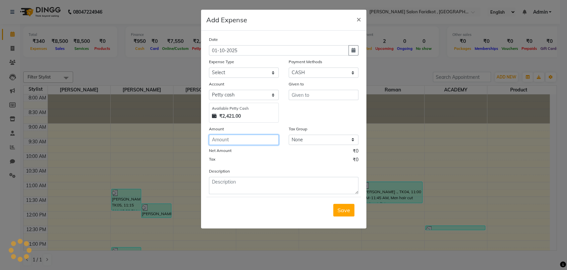
click at [250, 139] on input "number" at bounding box center [244, 140] width 70 height 10
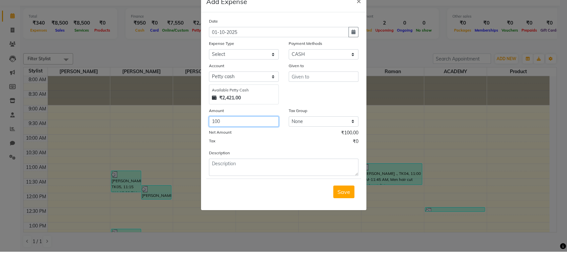
type input "100"
click at [267, 72] on select "Select Advance Salary Bank charges Car maintenance Cash transfer to bank Cash t…" at bounding box center [244, 72] width 70 height 10
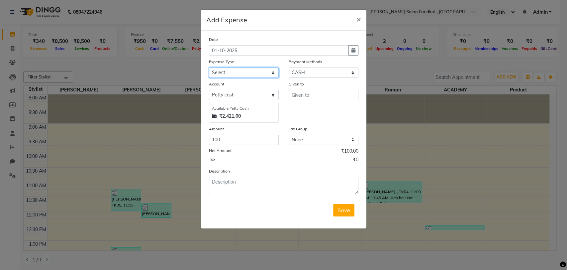
select select "5"
click at [209, 67] on select "Select Advance Salary Bank charges Car maintenance Cash transfer to bank Cash t…" at bounding box center [244, 72] width 70 height 10
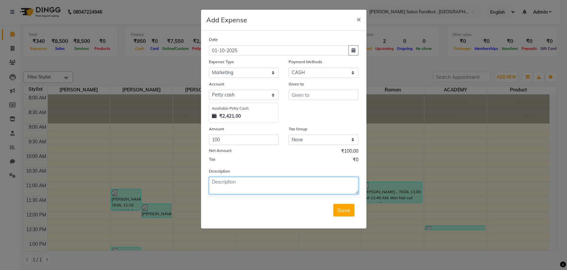
click at [251, 183] on textarea at bounding box center [284, 185] width 150 height 17
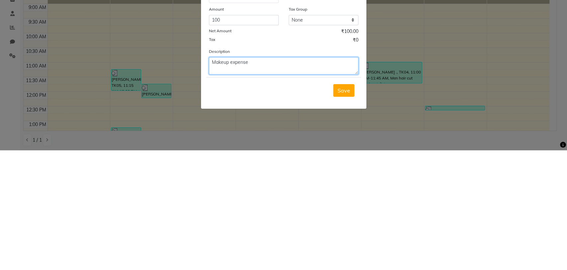
type textarea "Makeup expense"
click at [344, 210] on span "Save" at bounding box center [344, 210] width 13 height 7
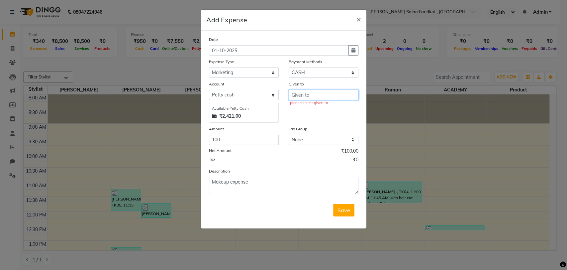
click at [332, 94] on input "text" at bounding box center [324, 95] width 70 height 10
click at [327, 109] on ngb-highlight "[PERSON_NAME]" at bounding box center [328, 108] width 63 height 7
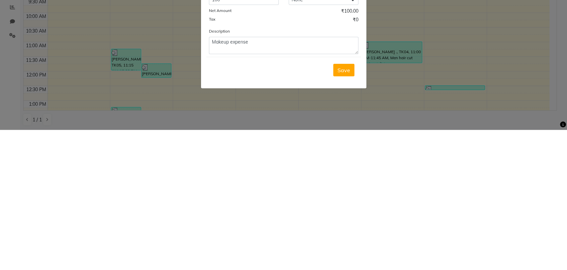
type input "[PERSON_NAME]"
click at [352, 209] on button "Save" at bounding box center [343, 210] width 21 height 13
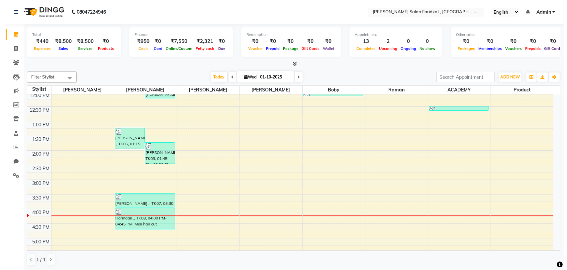
scroll to position [177, 0]
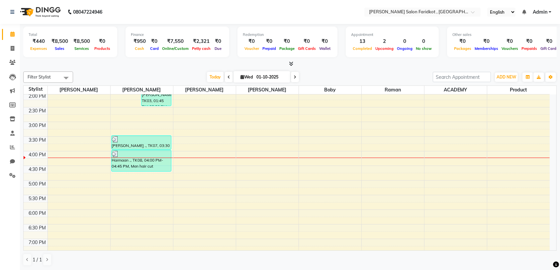
click at [141, 165] on div "Harmaan ., TK08, 04:00 PM-04:45 PM, Men hair cut" at bounding box center [142, 160] width 60 height 21
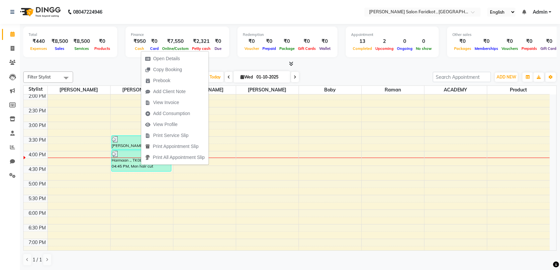
click at [173, 57] on span "Open Details" at bounding box center [166, 58] width 27 height 7
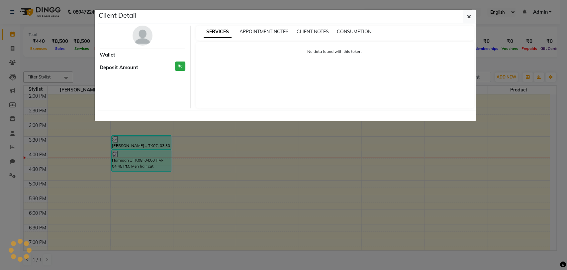
select select "3"
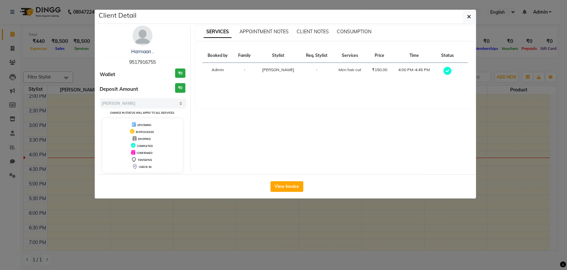
click at [293, 185] on button "View Invoice" at bounding box center [287, 186] width 33 height 11
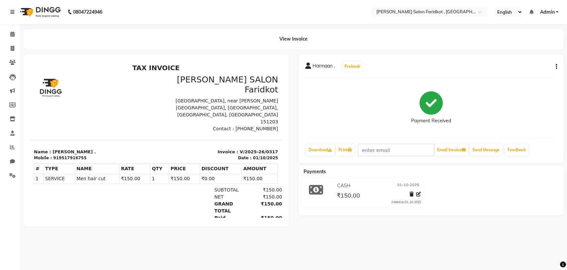
click at [41, 11] on img at bounding box center [40, 12] width 46 height 19
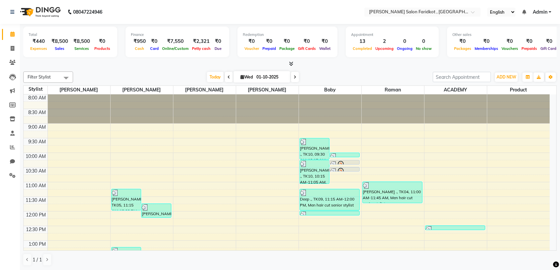
scroll to position [133, 0]
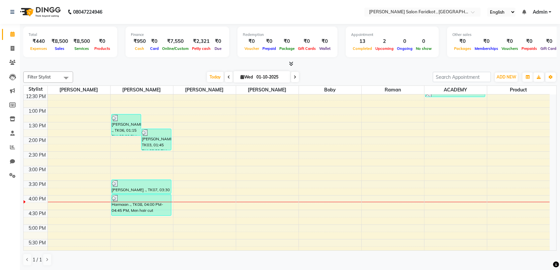
click at [333, 211] on div "8:00 AM 8:30 AM 9:00 AM 9:30 AM 10:00 AM 10:30 AM 11:00 AM 11:30 AM 12:00 PM 12…" at bounding box center [287, 151] width 527 height 380
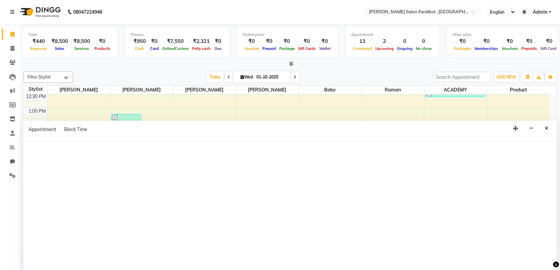
select select "89536"
select select "tentative"
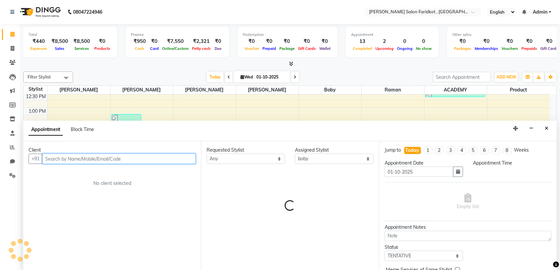
select select "990"
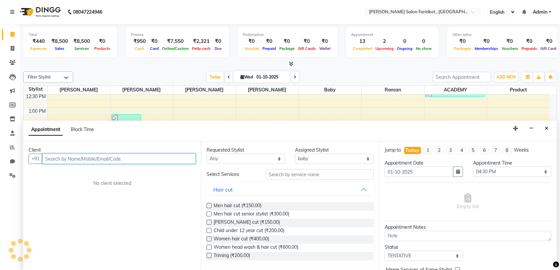
scroll to position [0, 0]
click at [184, 157] on input "text" at bounding box center [119, 159] width 154 height 10
click at [72, 156] on input "text" at bounding box center [119, 159] width 154 height 10
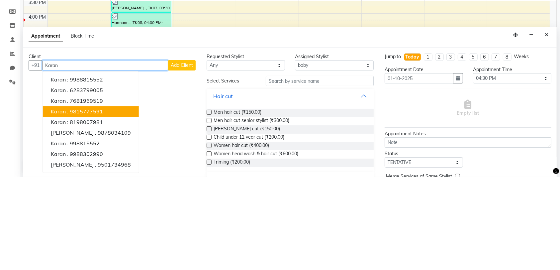
scroll to position [222, 0]
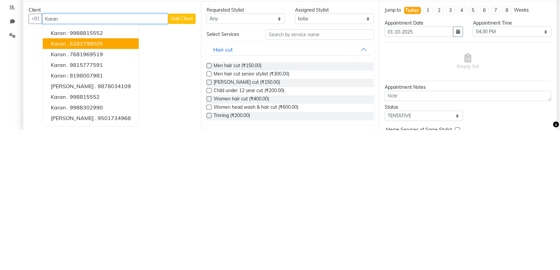
click at [103, 181] on button "karan . 6283799005" at bounding box center [91, 184] width 96 height 11
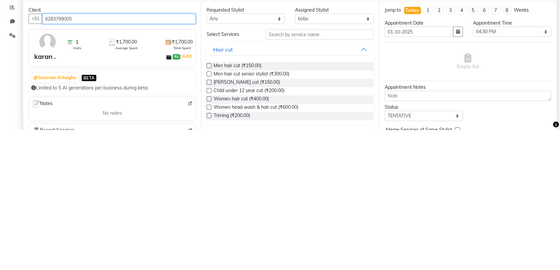
scroll to position [44, 0]
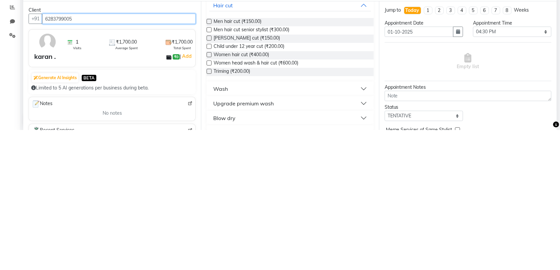
type input "6283799005"
drag, startPoint x: 241, startPoint y: 226, endPoint x: 241, endPoint y: 86, distance: 140.0
click at [241, 86] on div "Filter Stylist Select All ACADEMY [PERSON_NAME] [PERSON_NAME] Product raman Roh…" at bounding box center [290, 169] width 534 height 200
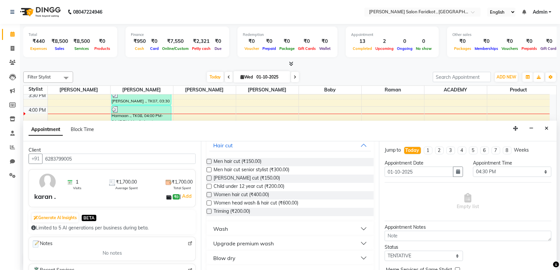
click at [360, 242] on button "Upgrade premium wash" at bounding box center [290, 243] width 162 height 12
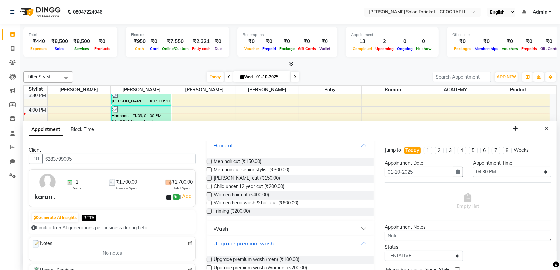
click at [319, 258] on div "Upgrade premium wash (men) (₹100.00)" at bounding box center [290, 260] width 167 height 8
click at [237, 258] on span "Upgrade premium wash (men) (₹100.00)" at bounding box center [257, 260] width 86 height 8
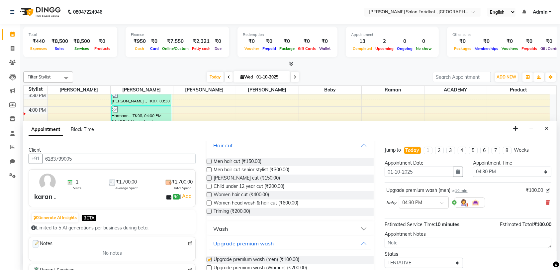
checkbox input "false"
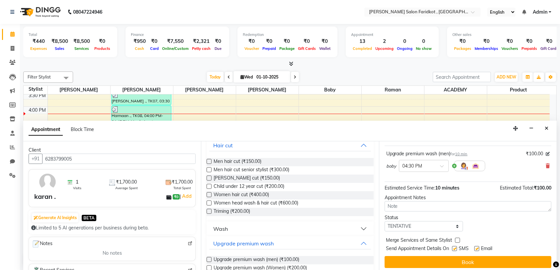
scroll to position [39, 0]
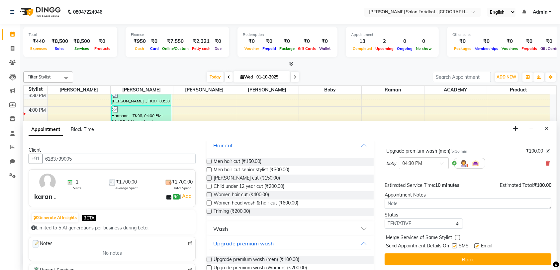
click at [466, 257] on button "Book" at bounding box center [468, 259] width 167 height 12
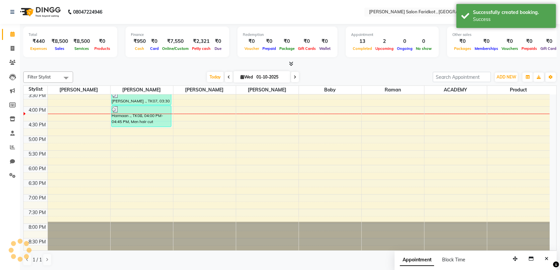
scroll to position [0, 0]
click at [0, 0] on div at bounding box center [0, 0] width 0 height 0
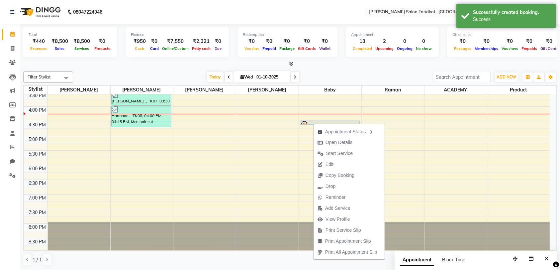
click at [315, 123] on div "Appointment Status Open Details Start Service Edit Copy Booking Drop Reminder A…" at bounding box center [349, 191] width 72 height 137
click at [318, 123] on div "Appointment Status Open Details Start Service Edit Copy Booking Drop Reminder A…" at bounding box center [349, 191] width 72 height 137
click at [346, 122] on div at bounding box center [330, 125] width 59 height 8
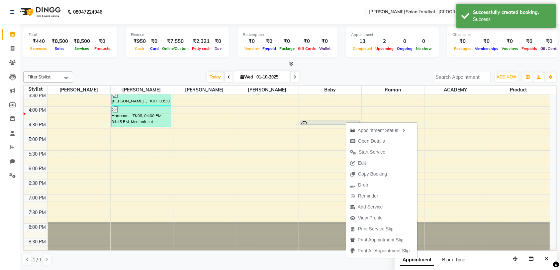
click at [315, 121] on div at bounding box center [330, 125] width 59 height 8
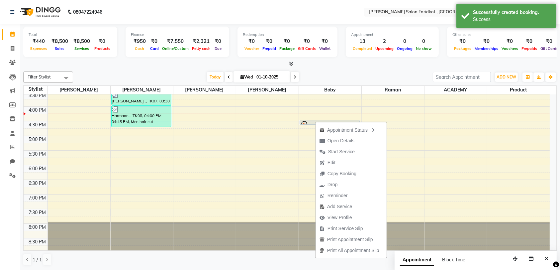
click at [334, 152] on span "Start Service" at bounding box center [341, 151] width 27 height 7
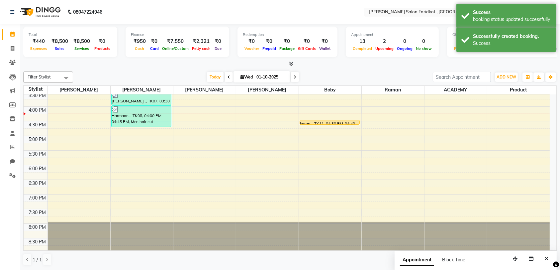
click at [0, 0] on div at bounding box center [0, 0] width 0 height 0
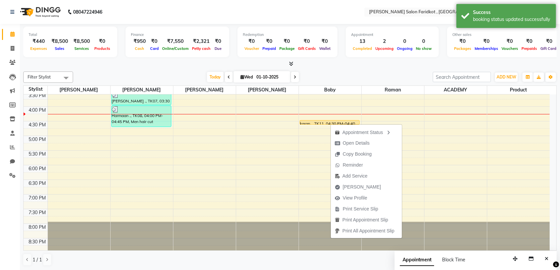
click at [353, 185] on span "[PERSON_NAME]" at bounding box center [362, 187] width 38 height 7
select select "service"
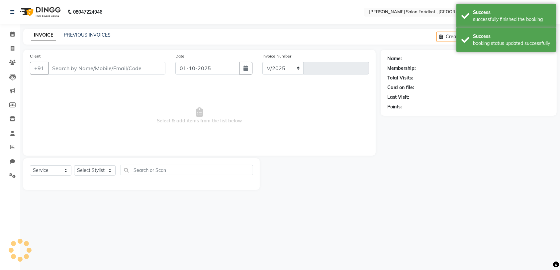
select select "8789"
type input "0320"
type input "6283799005"
select select "89536"
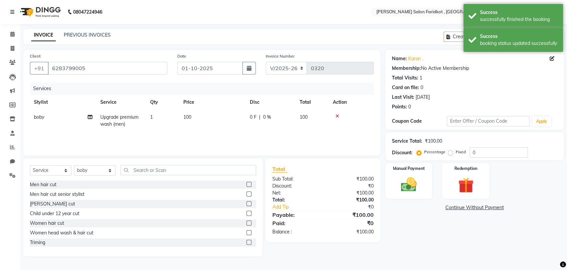
click at [410, 174] on div "Manual Payment" at bounding box center [409, 181] width 47 height 36
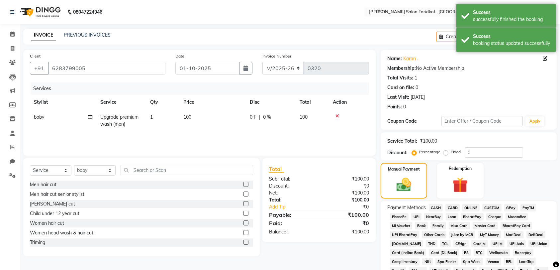
click at [524, 208] on span "PayTM" at bounding box center [529, 208] width 16 height 8
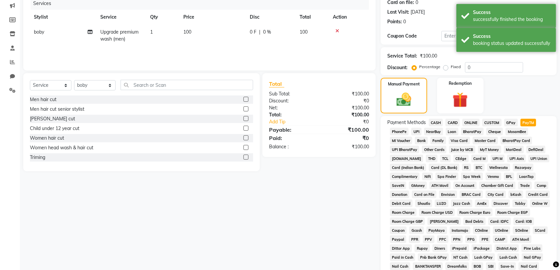
scroll to position [182, 0]
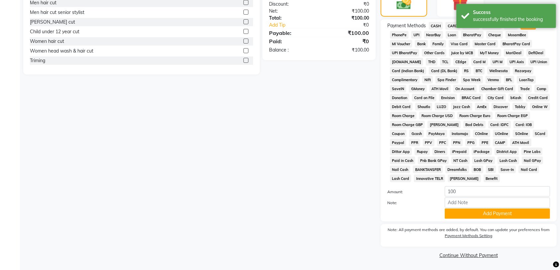
click at [497, 211] on button "Add Payment" at bounding box center [497, 213] width 105 height 10
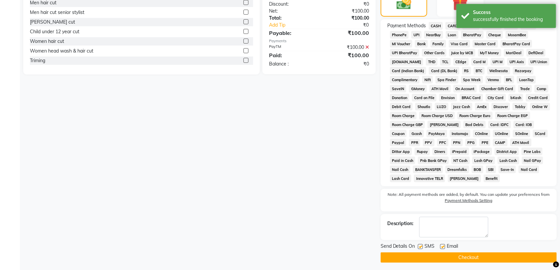
click at [480, 254] on button "Checkout" at bounding box center [469, 257] width 176 height 10
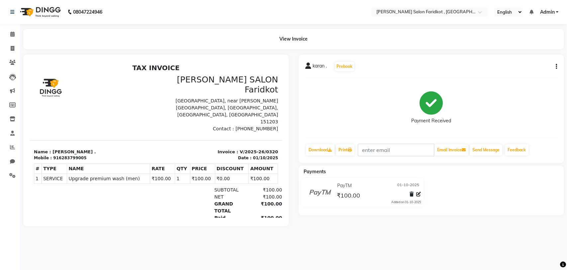
click at [52, 11] on img at bounding box center [40, 12] width 46 height 19
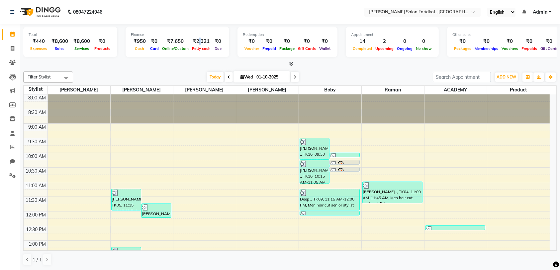
drag, startPoint x: 195, startPoint y: 44, endPoint x: 198, endPoint y: 44, distance: 3.4
click at [198, 44] on div "₹2,321 Petty cash" at bounding box center [201, 45] width 22 height 15
click at [212, 46] on div "Due" at bounding box center [218, 48] width 12 height 7
click at [200, 45] on div "Petty cash" at bounding box center [201, 48] width 22 height 7
click at [200, 46] on span "Petty cash" at bounding box center [201, 48] width 22 height 5
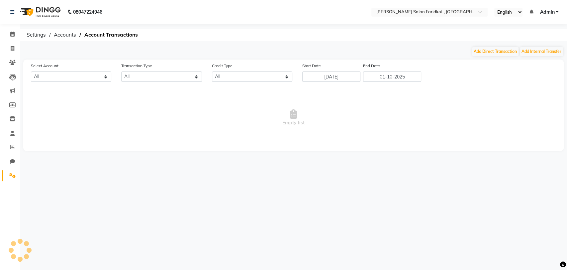
select select "8097"
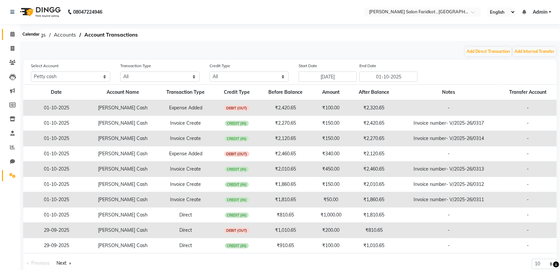
click at [13, 34] on icon at bounding box center [12, 34] width 4 height 5
